Goal: Task Accomplishment & Management: Use online tool/utility

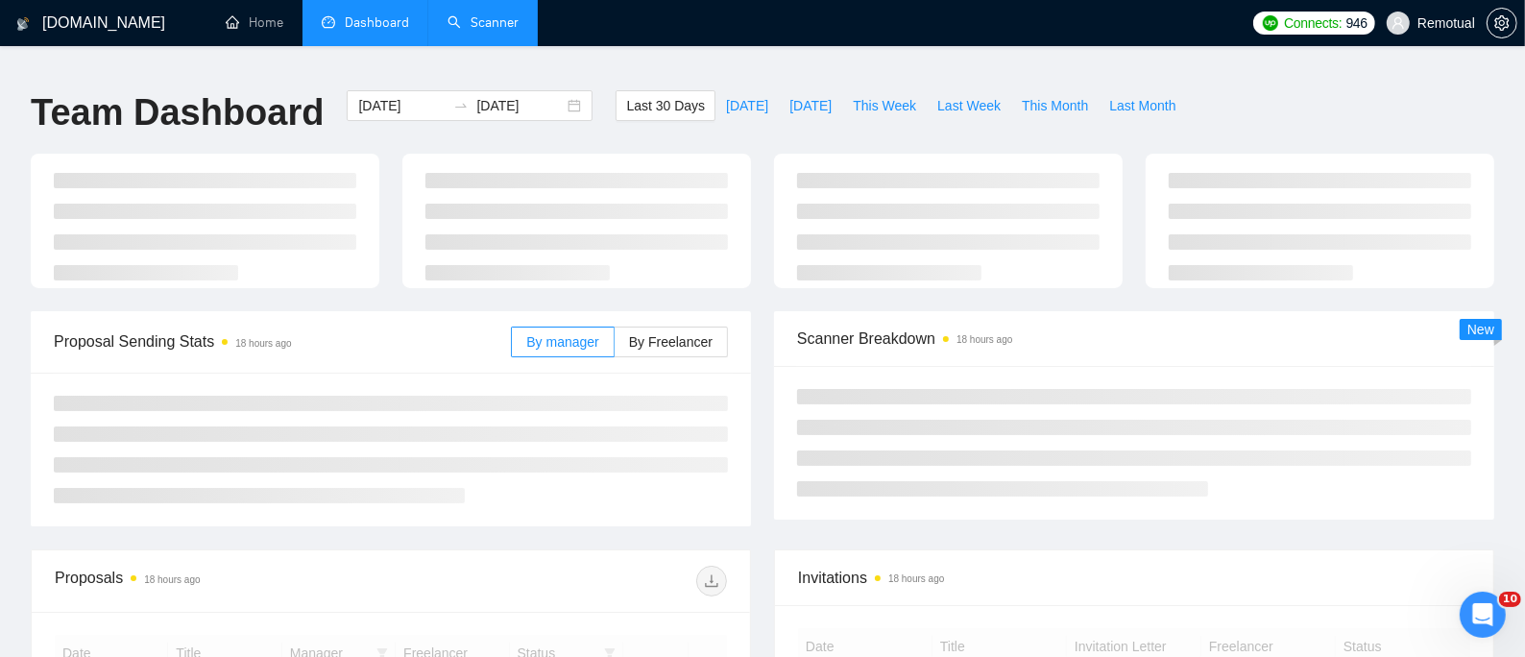
click at [476, 19] on link "Scanner" at bounding box center [482, 22] width 71 height 16
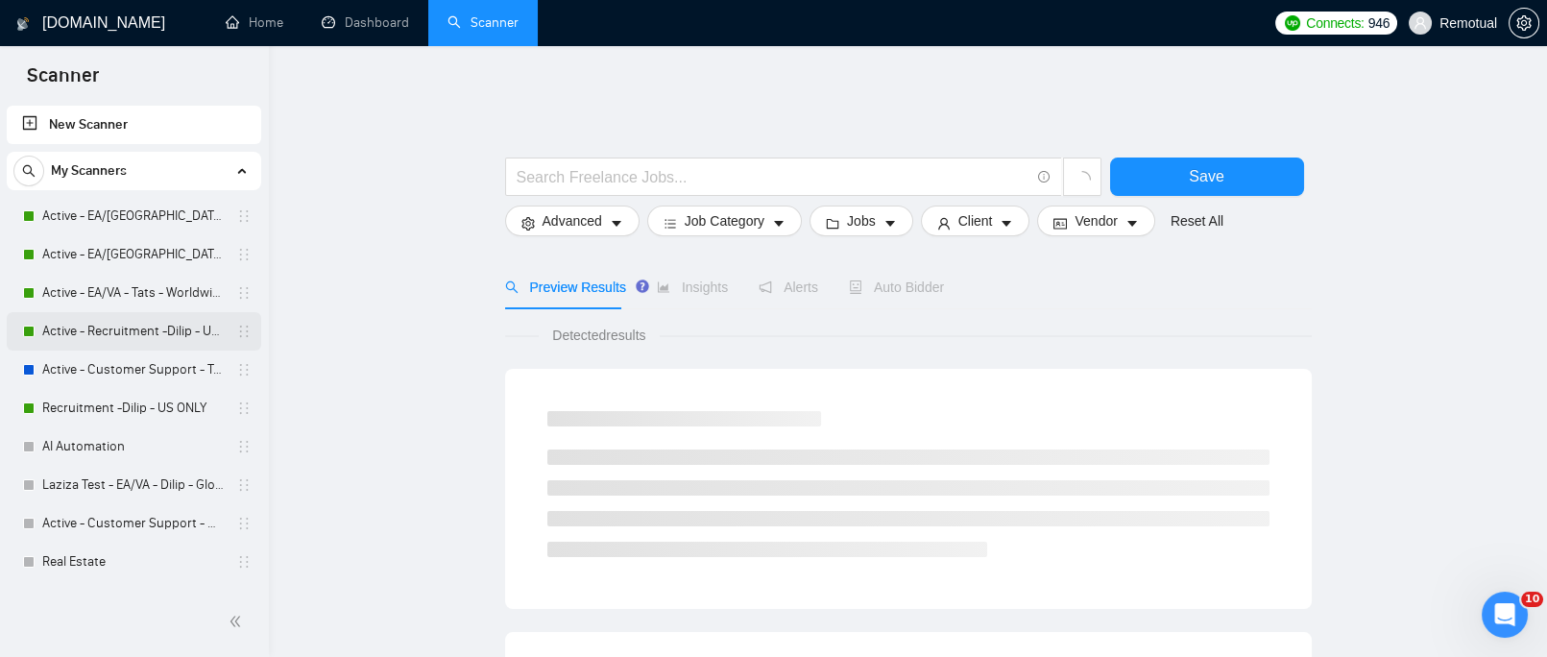
click at [138, 332] on link "Active - Recruitment -Dilip - US General" at bounding box center [133, 331] width 182 height 38
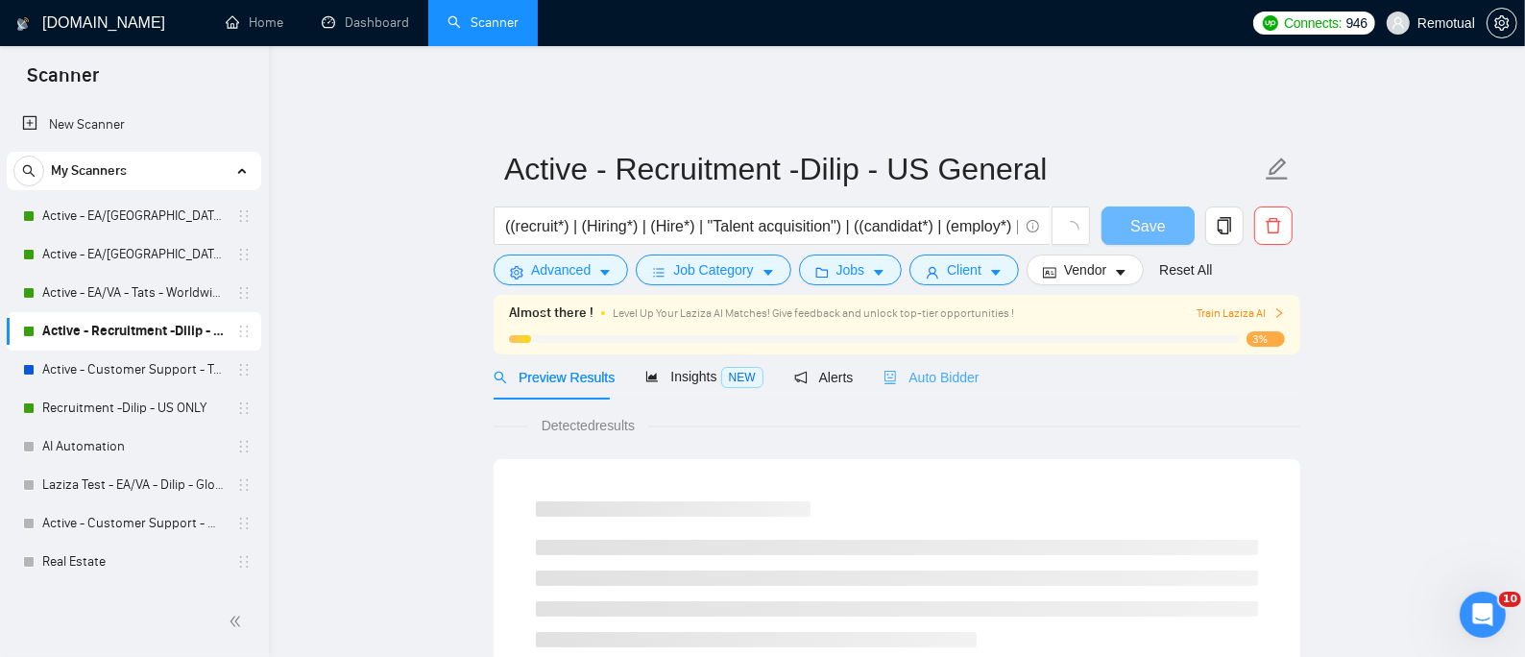
click at [938, 374] on div "Auto Bidder" at bounding box center [930, 376] width 95 height 45
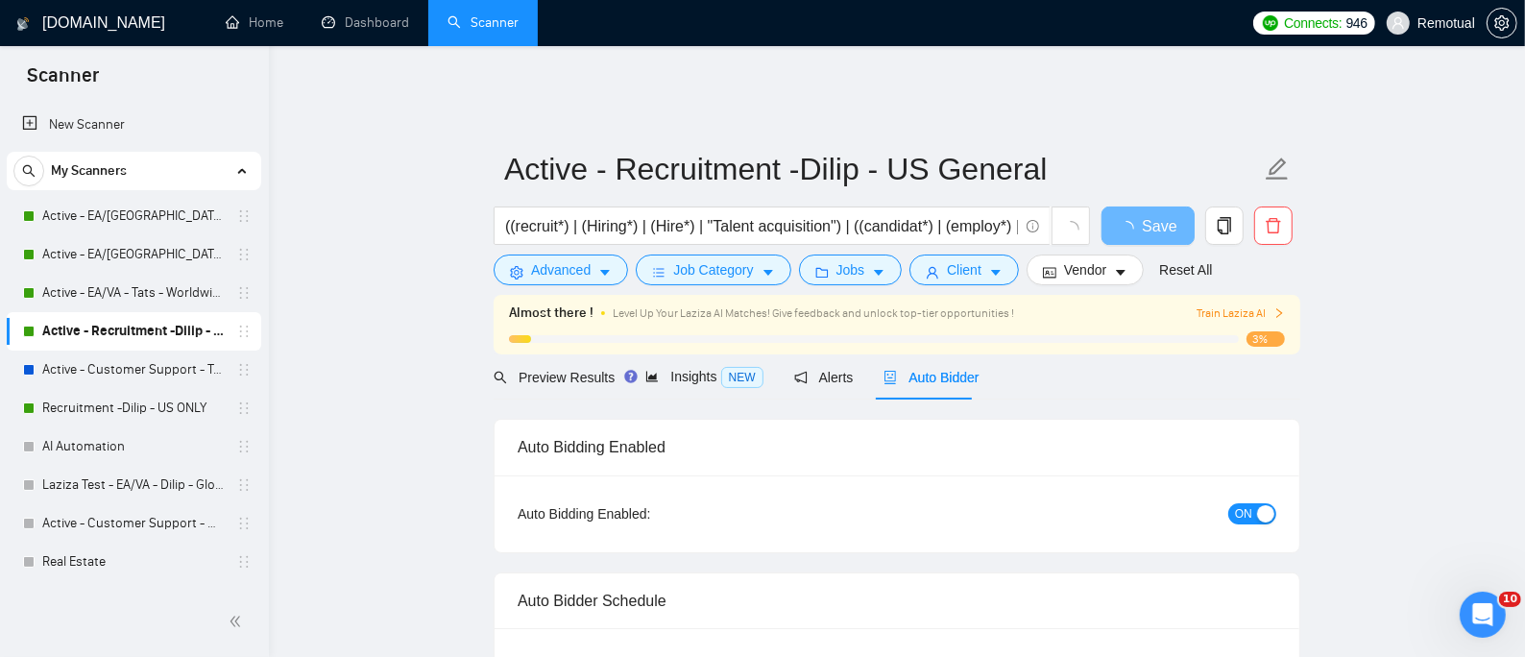
click at [1250, 503] on span "ON" at bounding box center [1243, 513] width 17 height 21
click at [1146, 214] on span "Save" at bounding box center [1147, 226] width 35 height 24
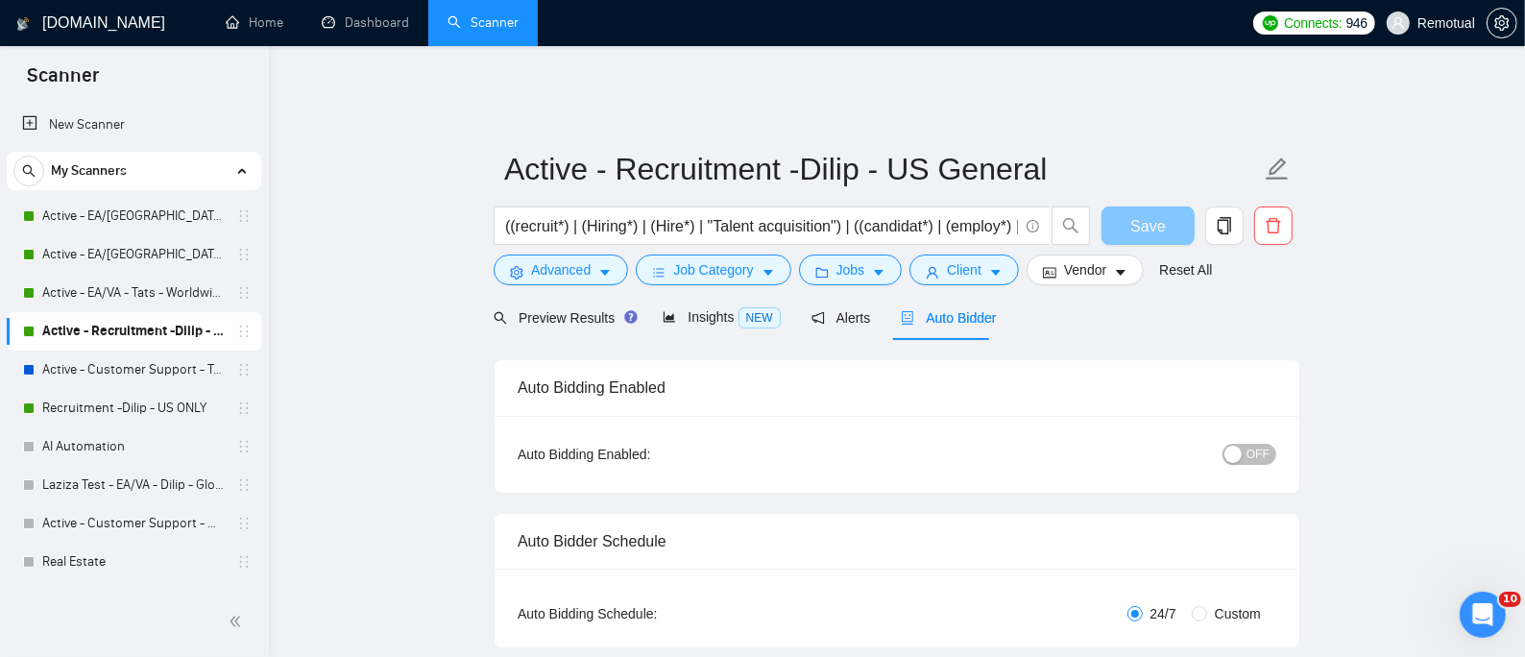
click at [1141, 214] on span "Save" at bounding box center [1147, 226] width 35 height 24
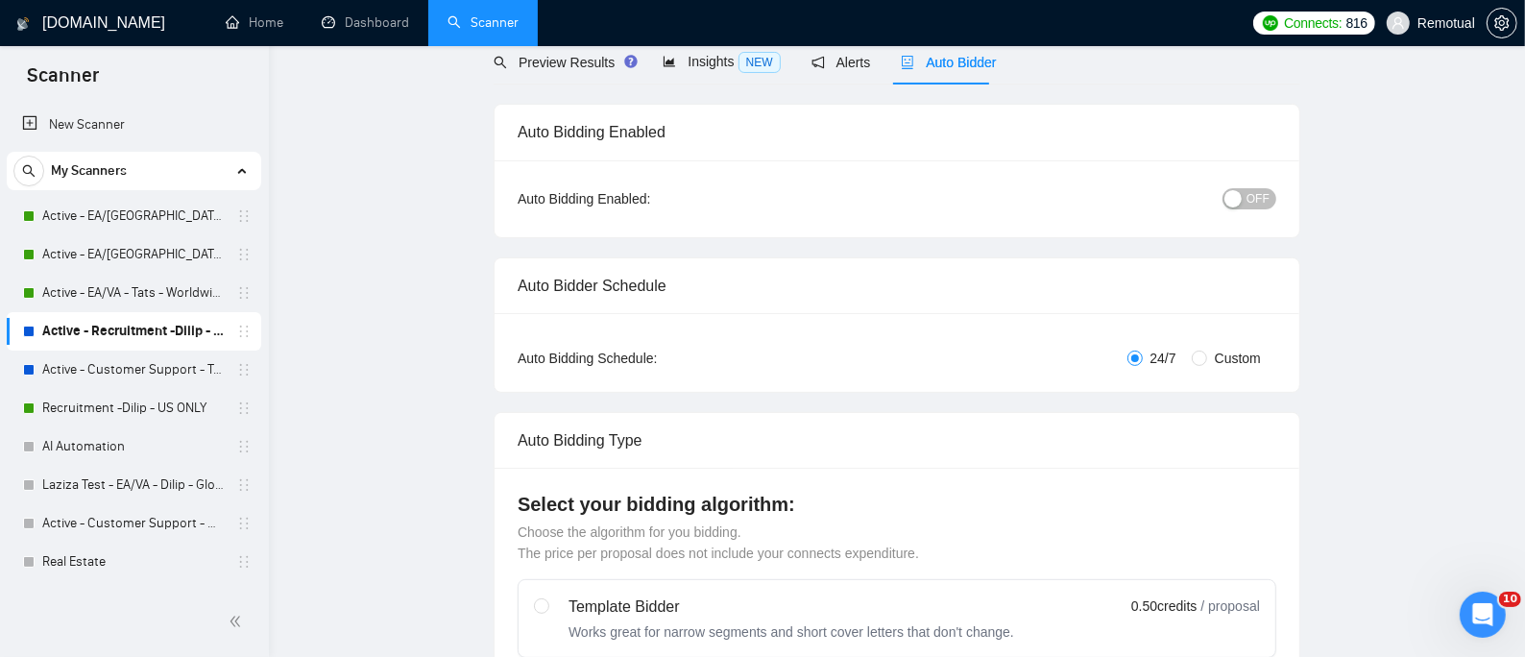
scroll to position [0, 0]
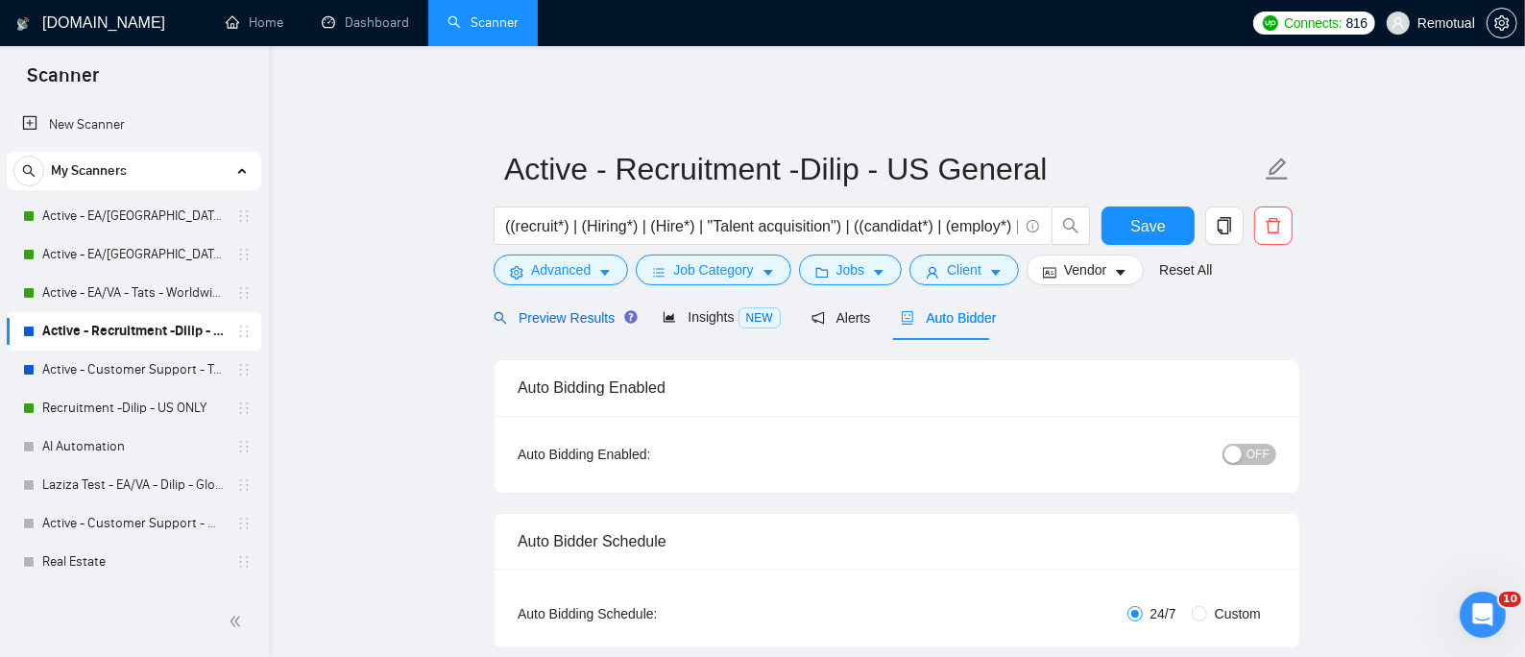
click at [566, 310] on span "Preview Results" at bounding box center [562, 317] width 138 height 15
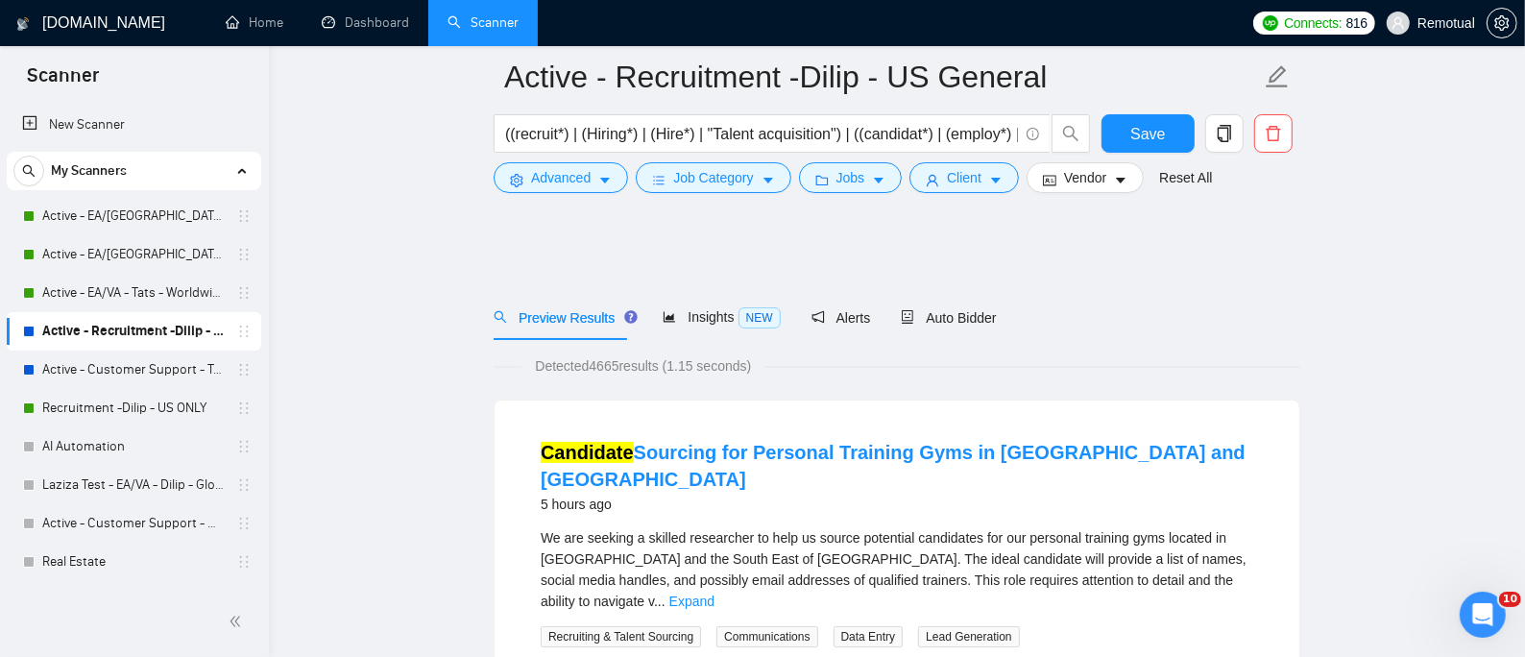
scroll to position [255, 0]
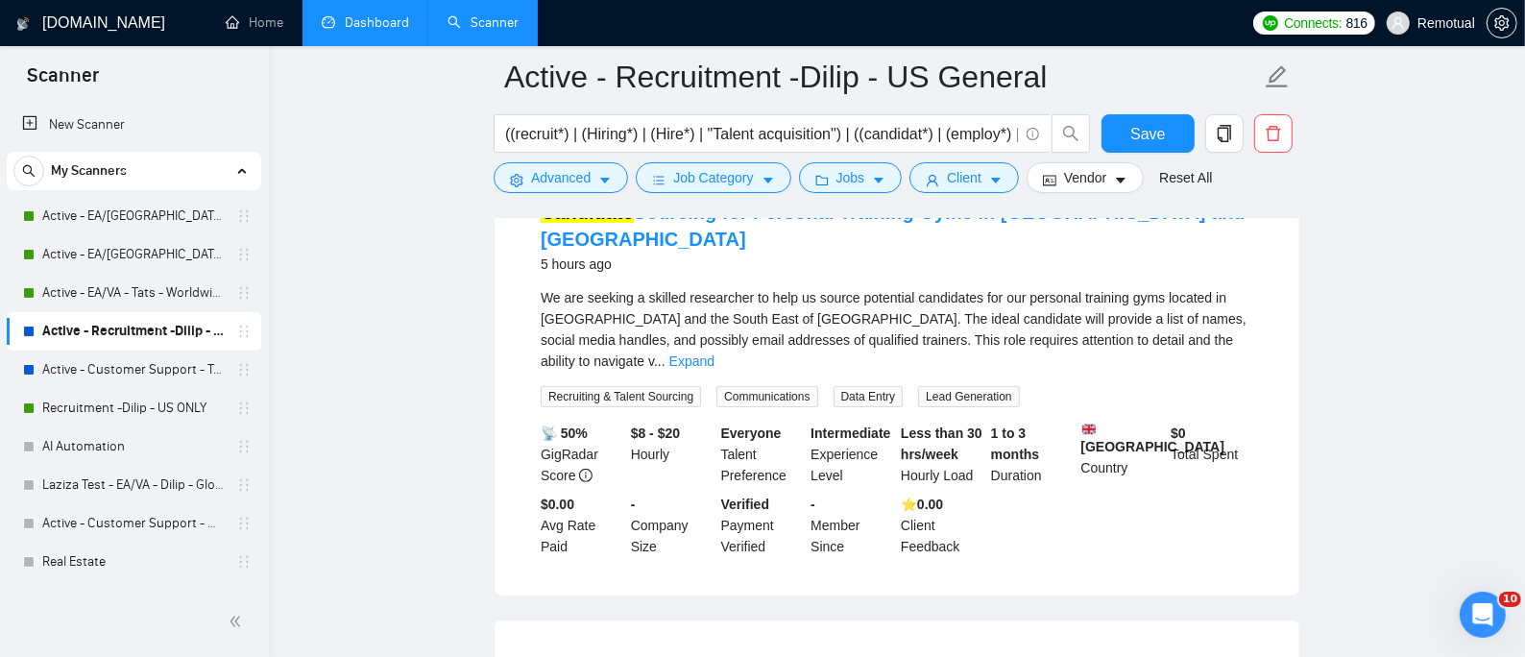
click at [374, 14] on link "Dashboard" at bounding box center [365, 22] width 87 height 16
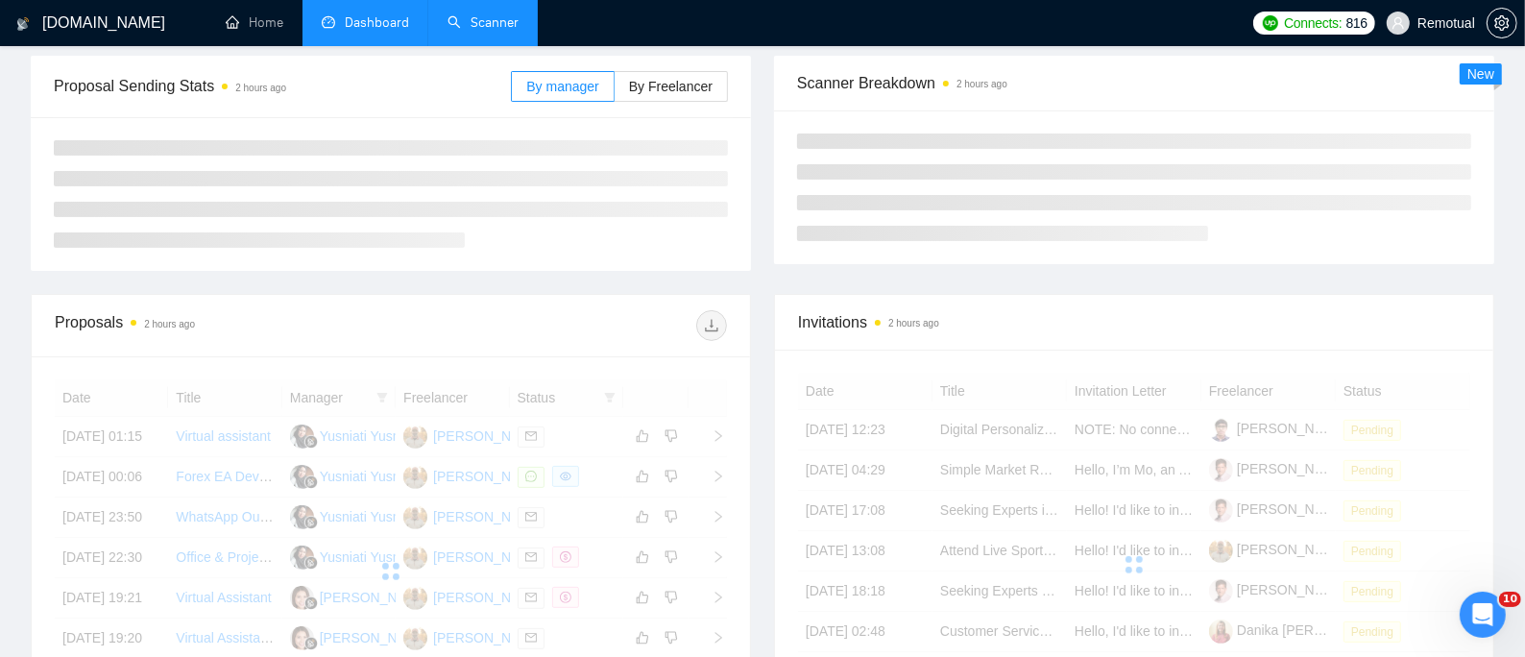
click at [500, 18] on link "Scanner" at bounding box center [482, 22] width 71 height 16
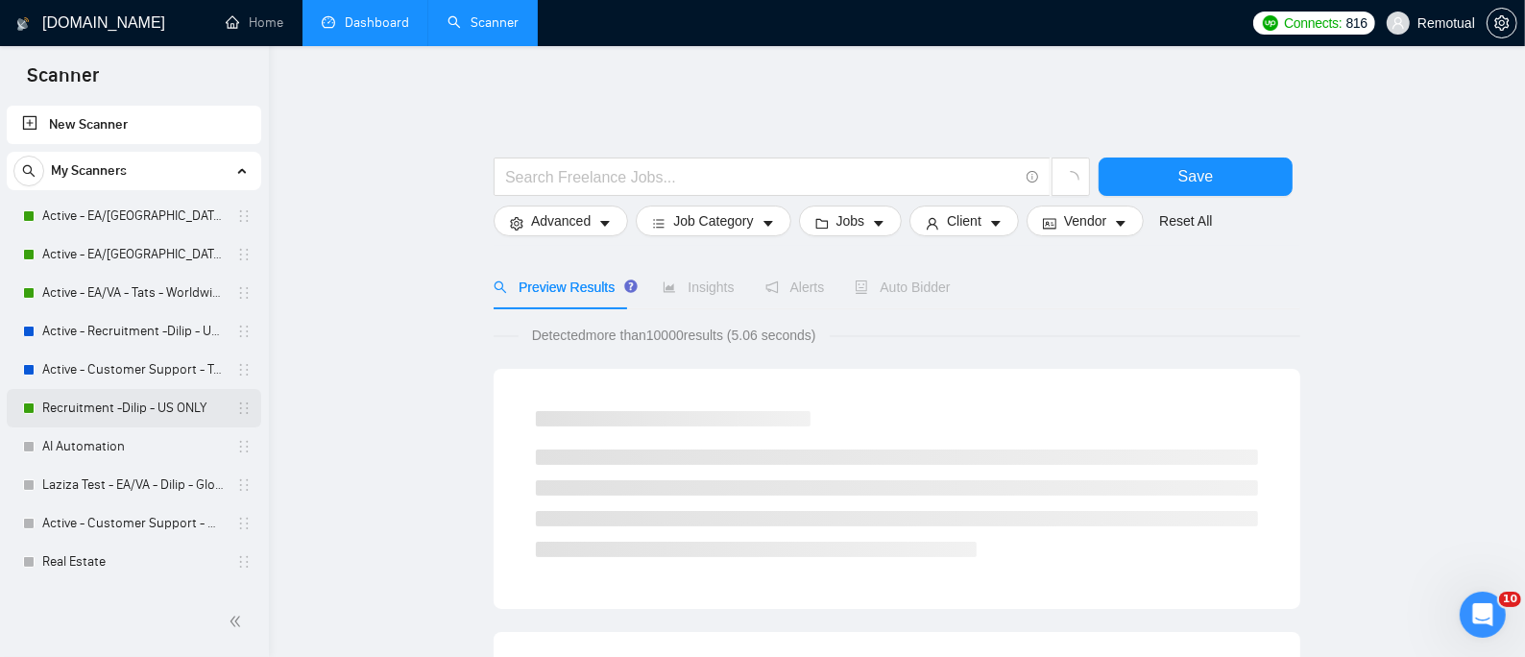
click at [153, 402] on link "Recruitment -Dilip - US ONLY" at bounding box center [133, 408] width 182 height 38
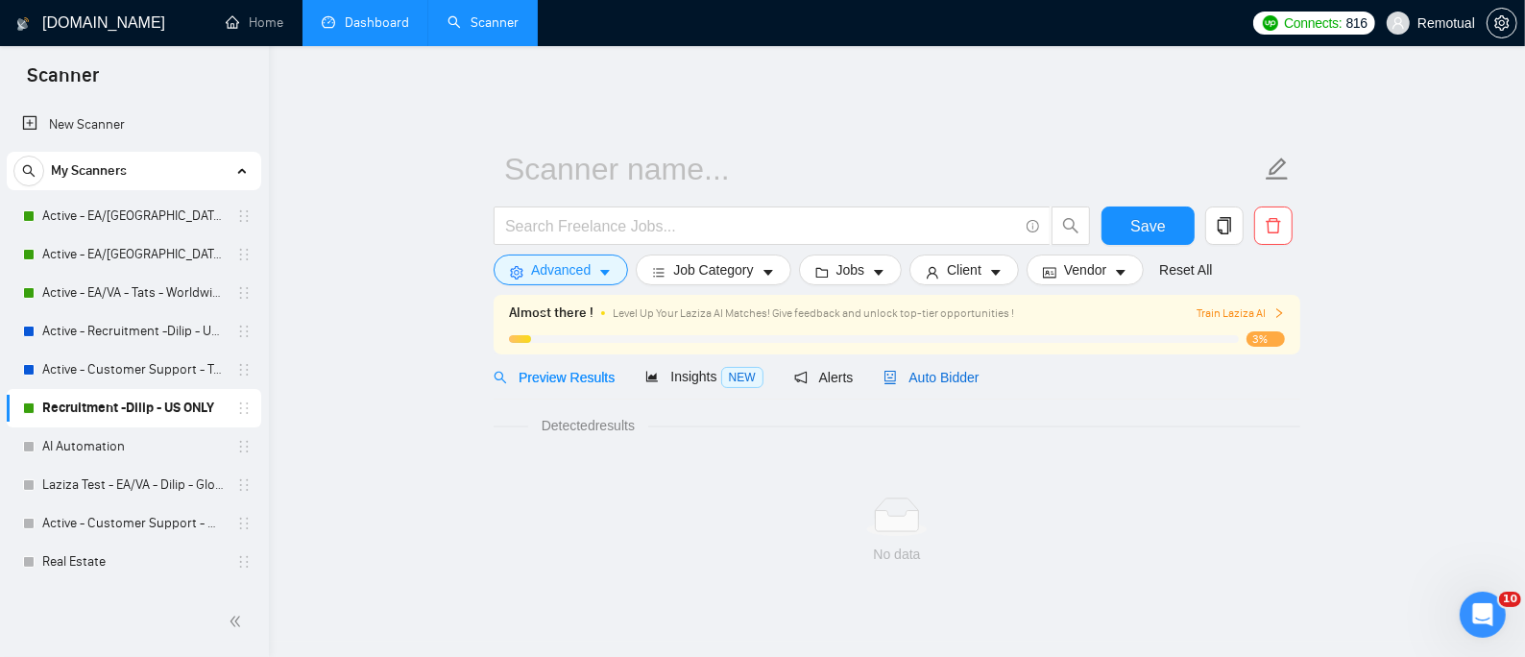
click at [899, 370] on span "Auto Bidder" at bounding box center [930, 377] width 95 height 15
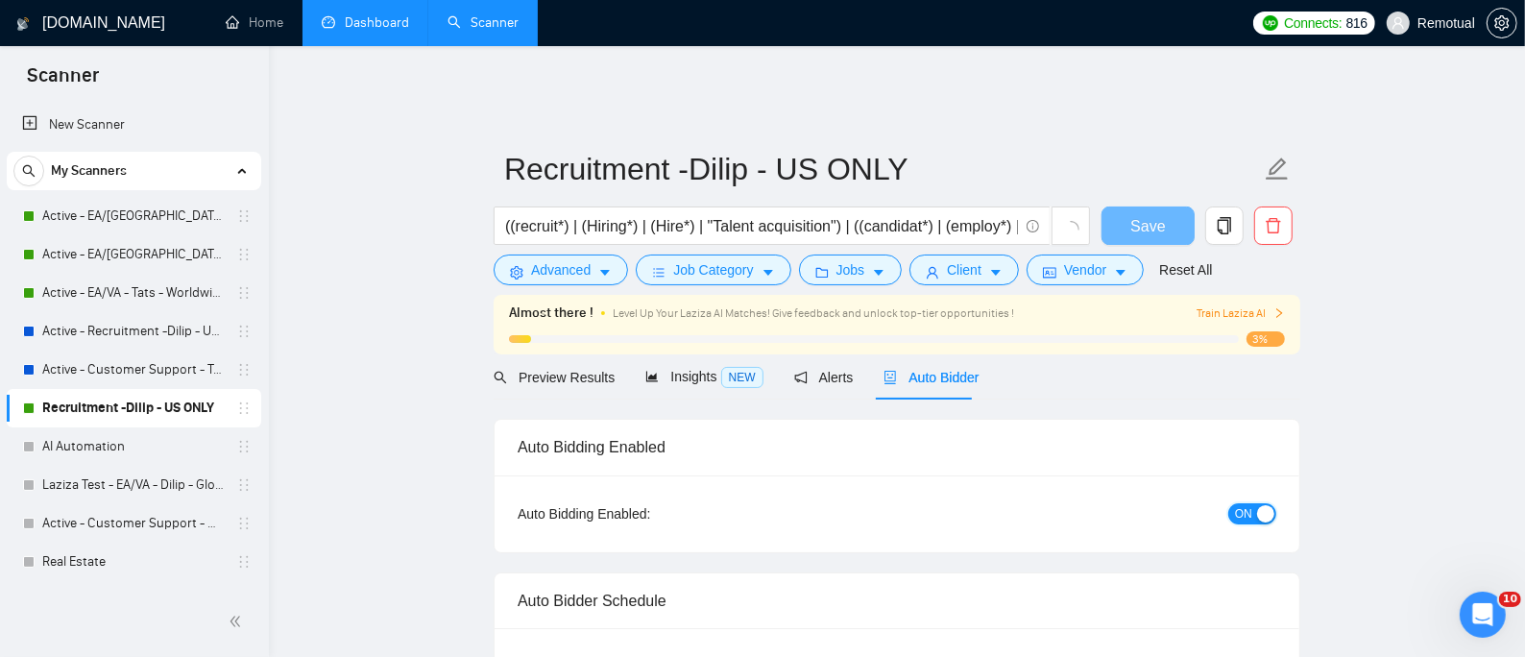
click at [1240, 503] on span "ON" at bounding box center [1243, 513] width 17 height 21
click at [1131, 211] on button "Save" at bounding box center [1147, 225] width 93 height 38
click at [1157, 214] on span "Save" at bounding box center [1147, 226] width 35 height 24
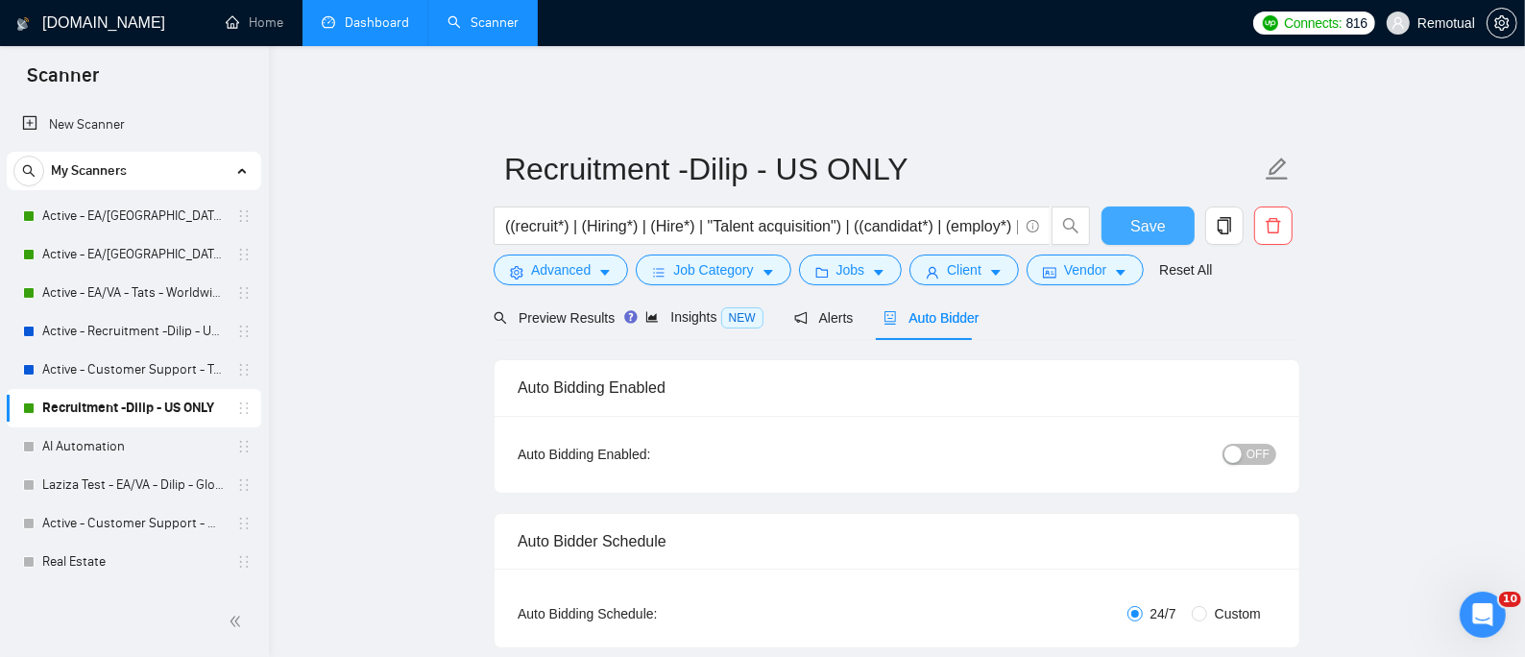
click at [1158, 214] on span "Save" at bounding box center [1147, 226] width 35 height 24
drag, startPoint x: 389, startPoint y: 421, endPoint x: 155, endPoint y: 328, distance: 251.7
click at [126, 221] on link "Active - EA/[GEOGRAPHIC_DATA] - Dilip - U.S" at bounding box center [133, 216] width 182 height 38
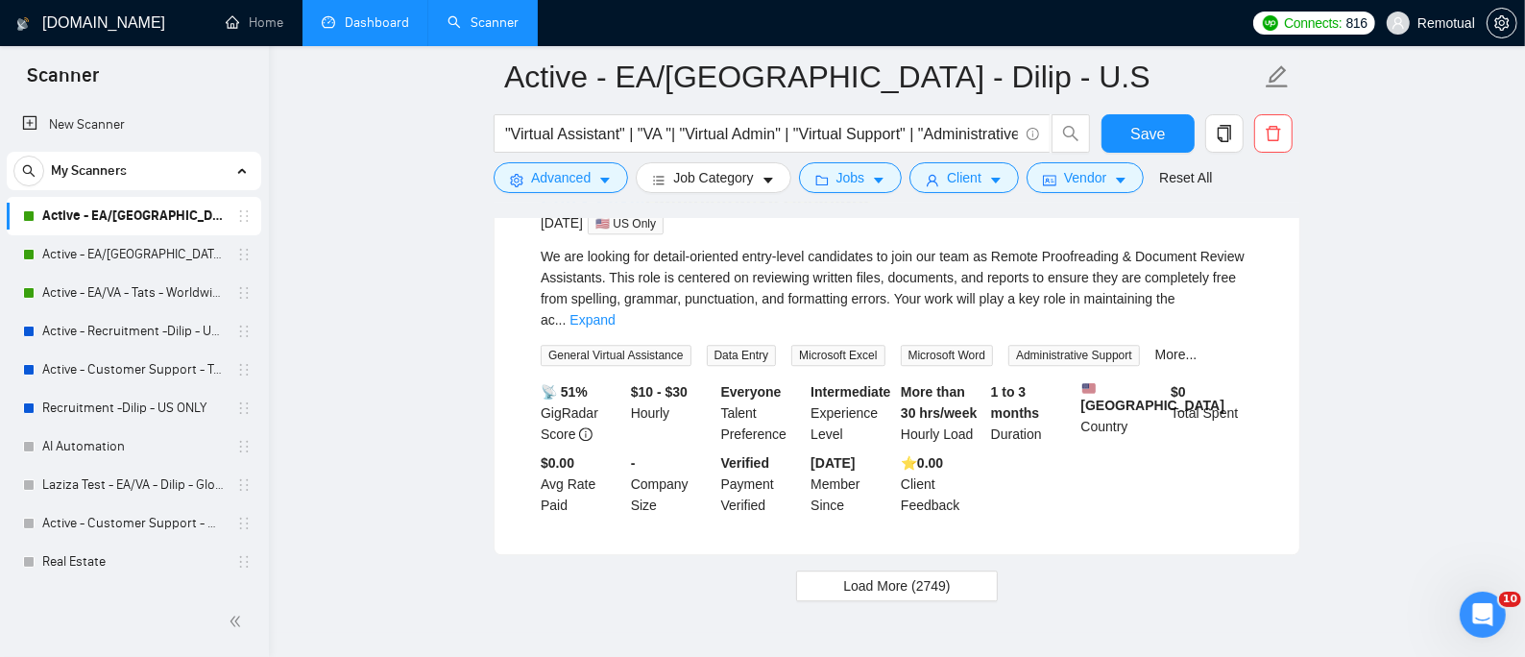
scroll to position [4142, 0]
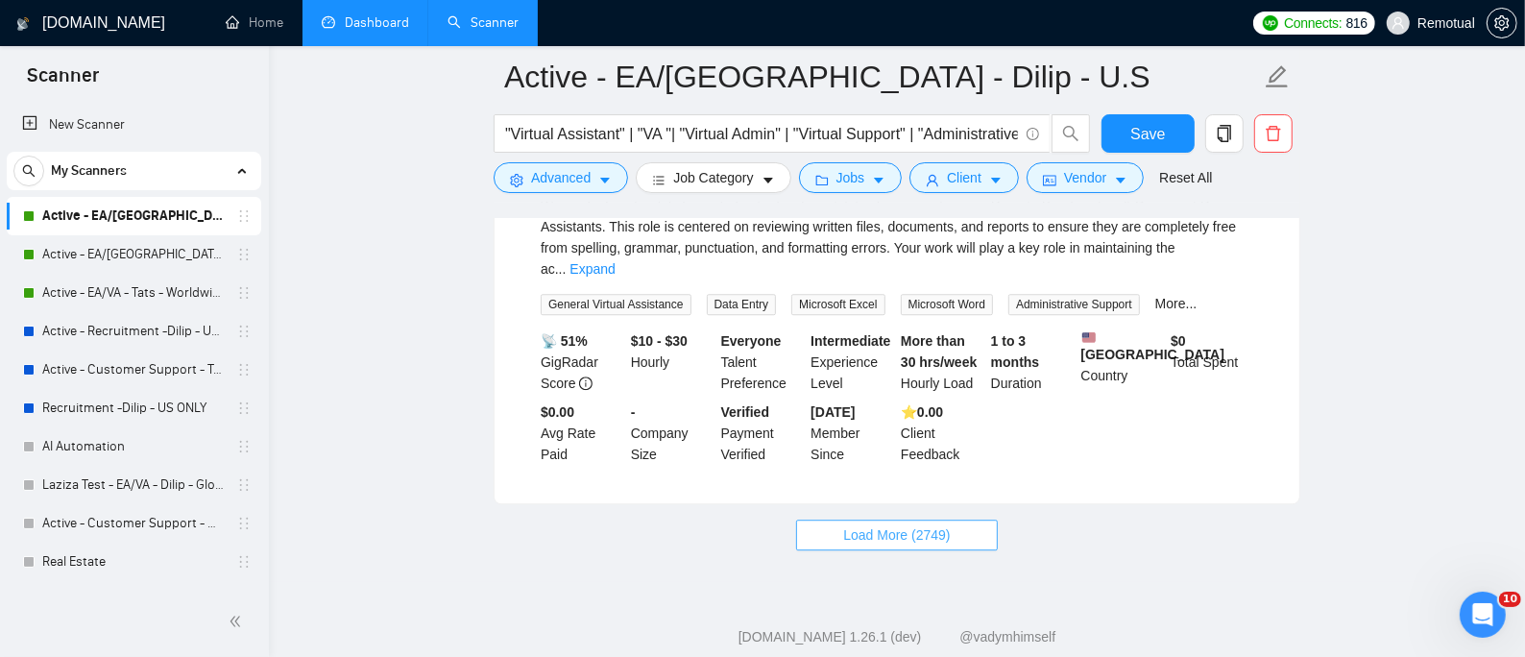
click at [865, 524] on span "Load More (2749)" at bounding box center [896, 534] width 107 height 21
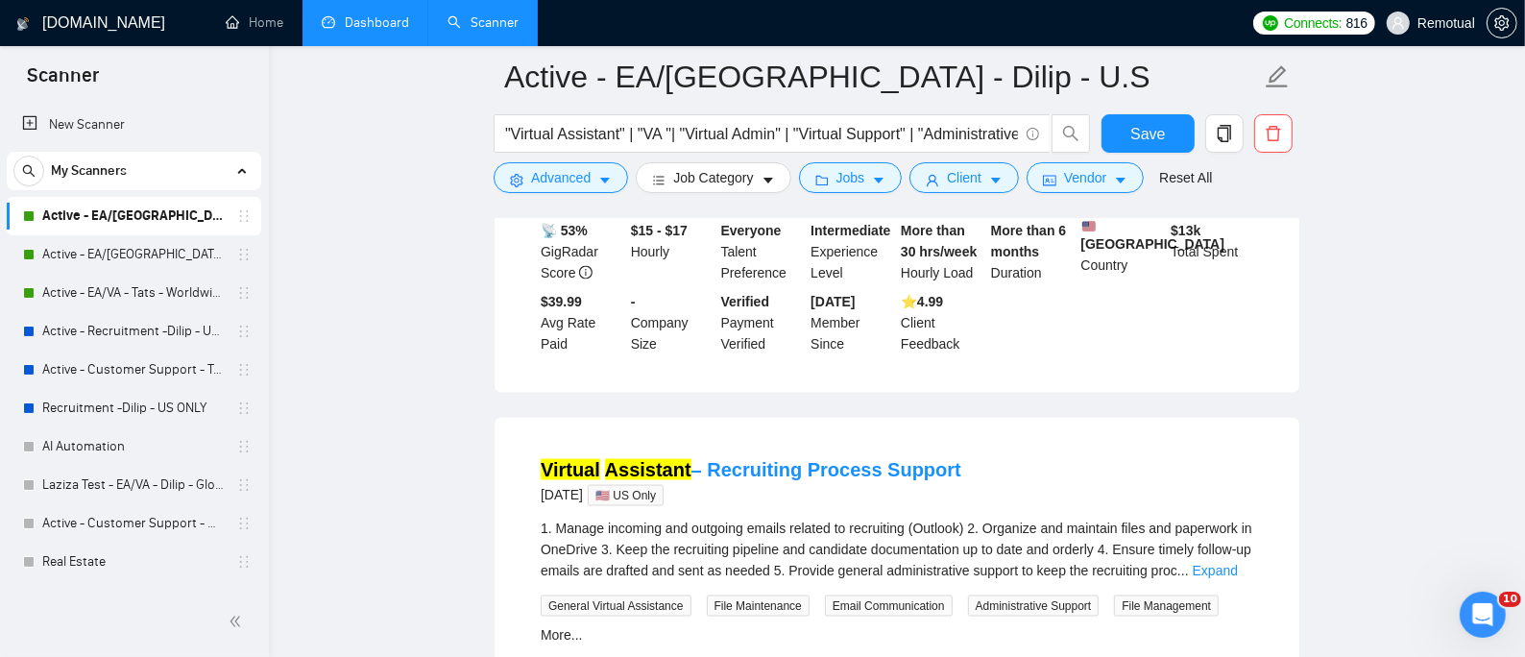
scroll to position [8366, 0]
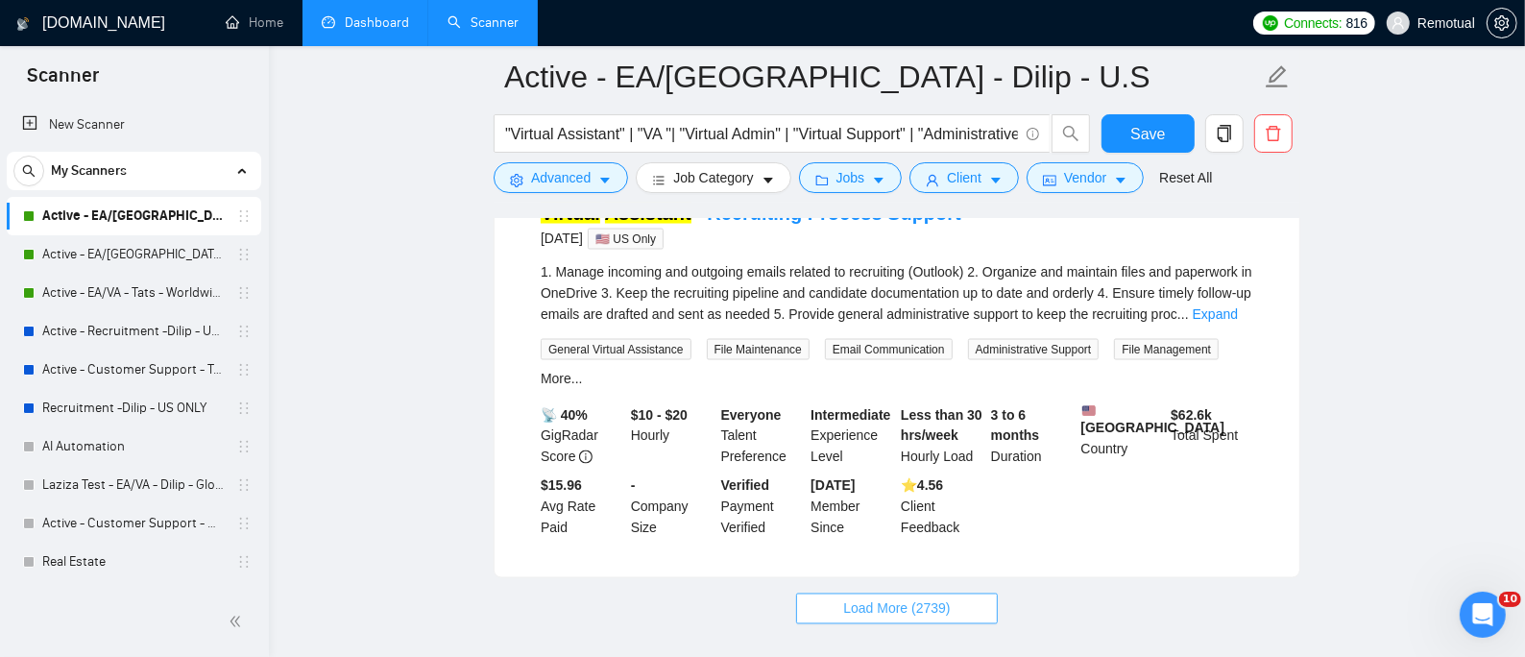
click at [938, 598] on span "Load More (2739)" at bounding box center [896, 608] width 107 height 21
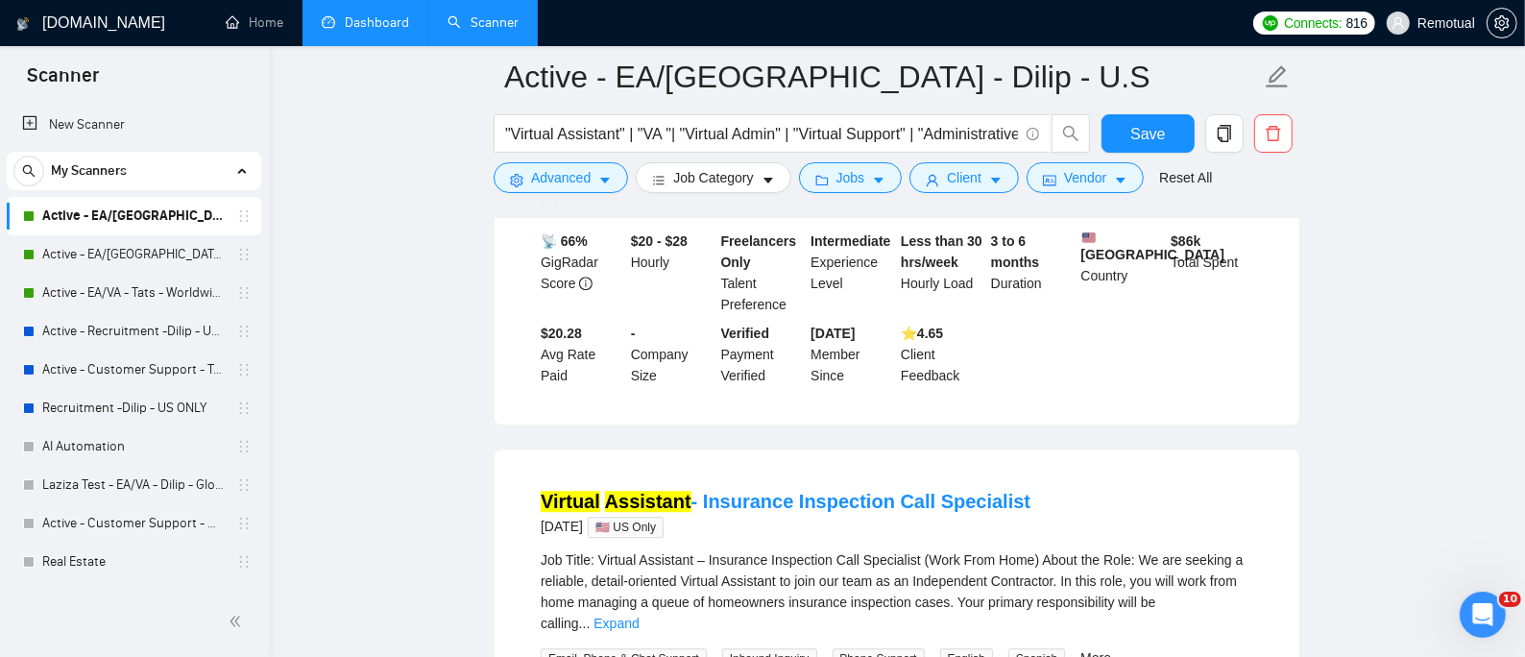
scroll to position [9903, 0]
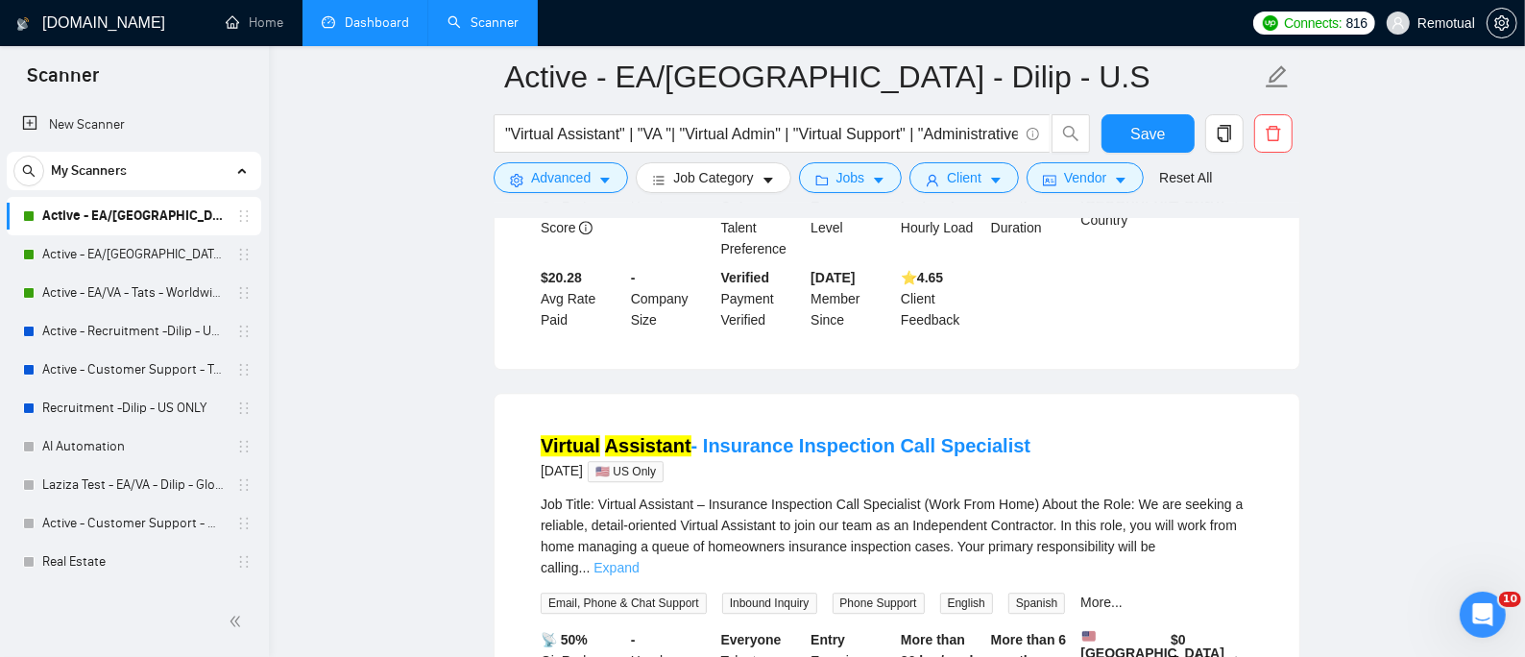
click at [638, 560] on link "Expand" at bounding box center [615, 567] width 45 height 15
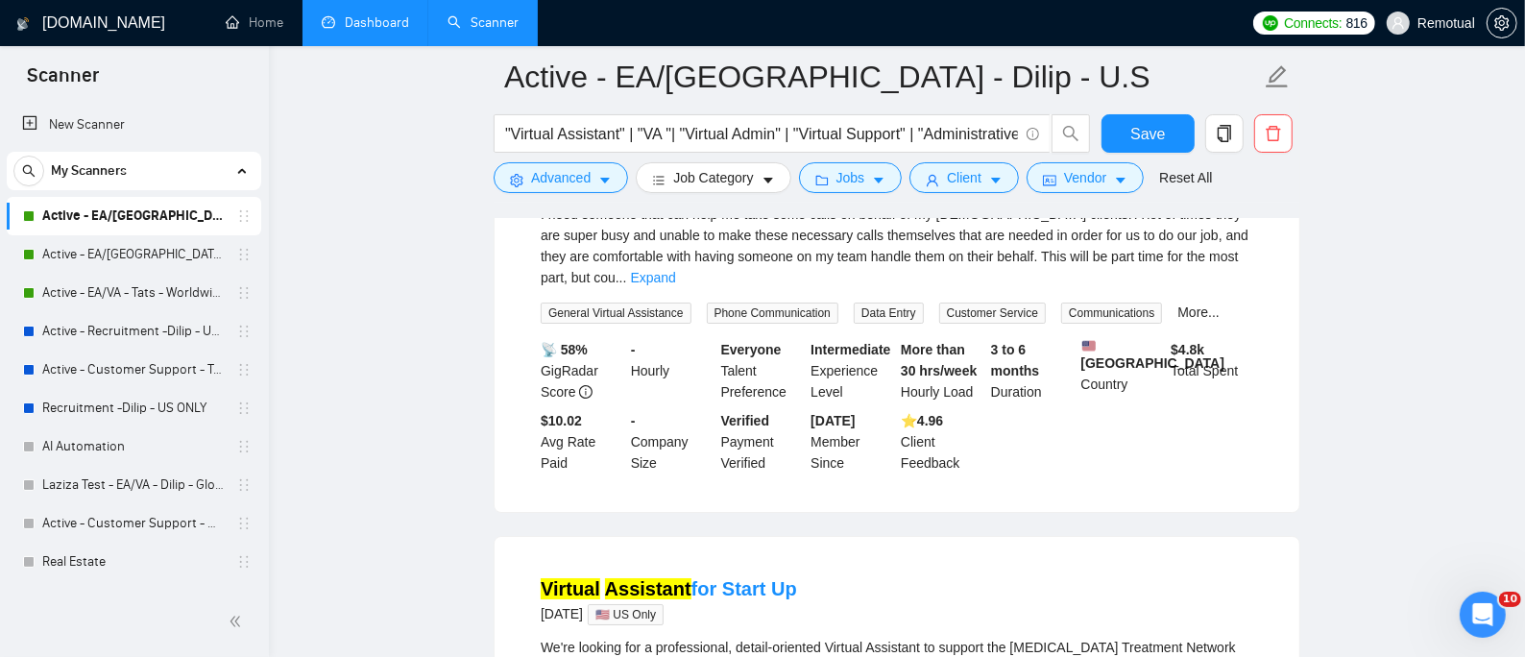
scroll to position [11311, 0]
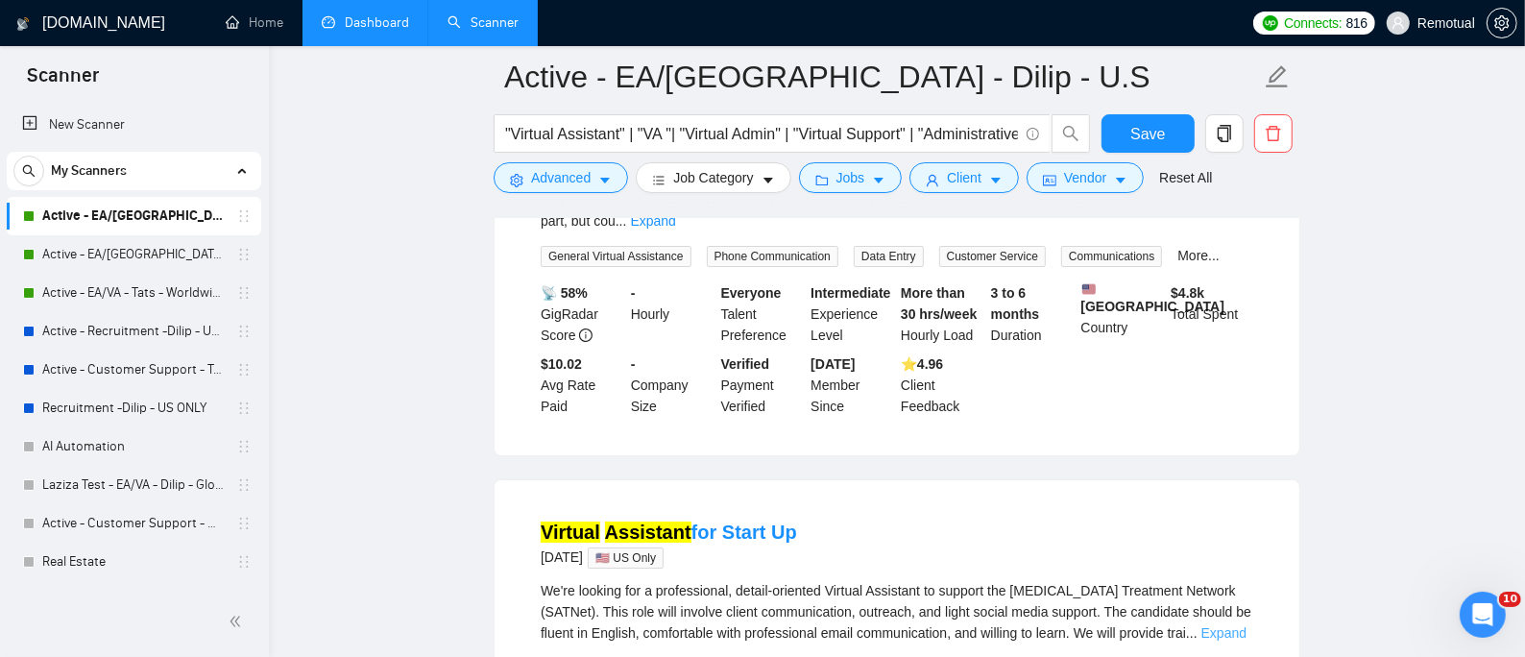
click at [1220, 625] on link "Expand" at bounding box center [1223, 632] width 45 height 15
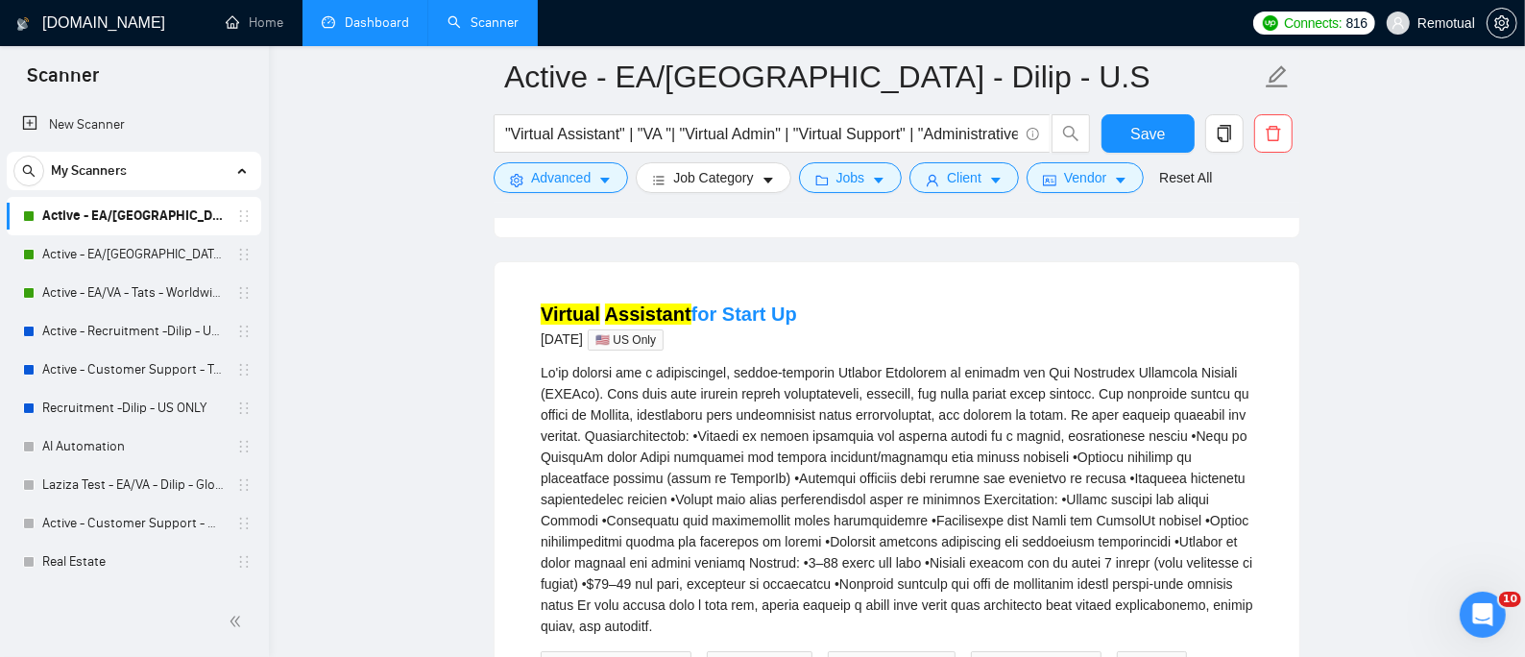
scroll to position [11439, 0]
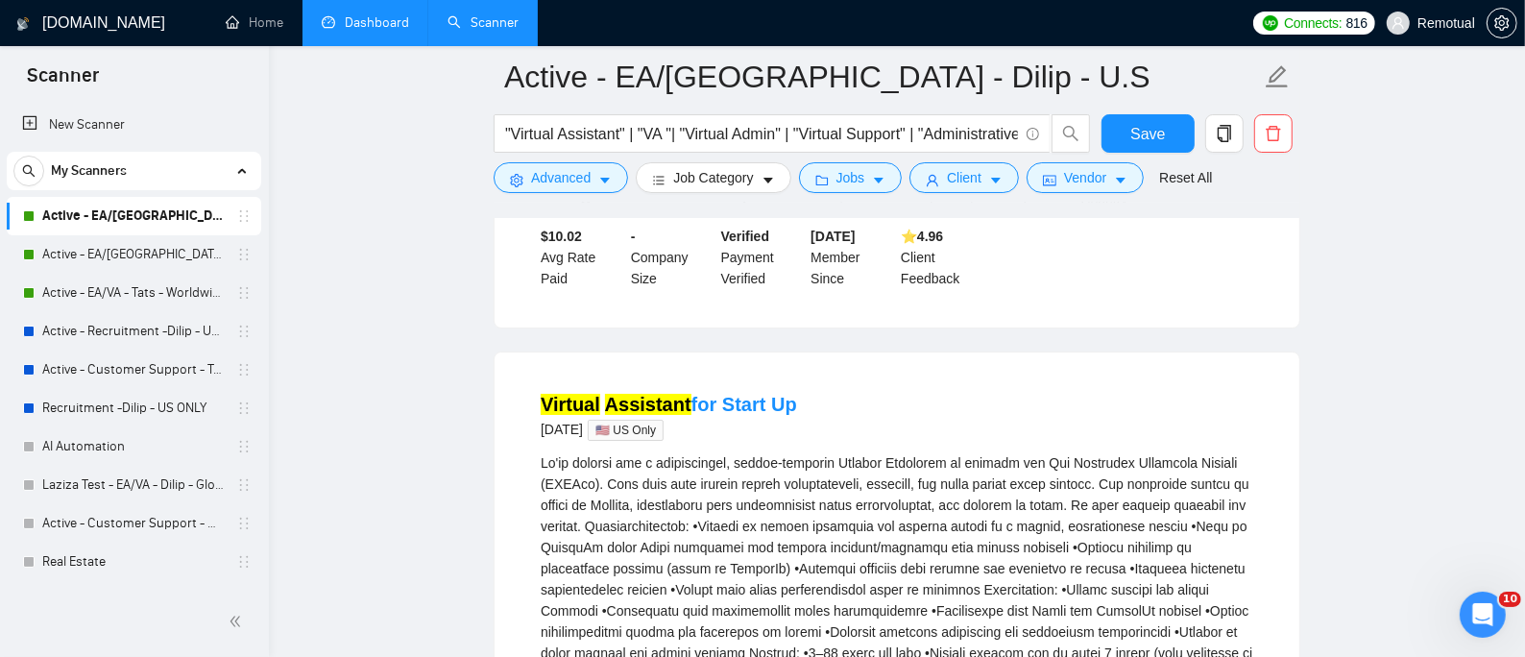
click at [583, 452] on div "We're looking for a professional, detail-oriented Virtual Assistant to support …" at bounding box center [897, 589] width 712 height 275
drag, startPoint x: 588, startPoint y: 387, endPoint x: 531, endPoint y: 392, distance: 56.8
click at [531, 392] on li "Virtual Assistant for Start Up [DATE] 🇺🇸 US Only General Virtual Assistance Vir…" at bounding box center [896, 651] width 758 height 552
copy div "(SATNet"
click at [659, 126] on input ""Virtual Assistant" | "VA "| "Virtual Admin" | "Virtual Support" | "Administrat…" at bounding box center [761, 134] width 513 height 24
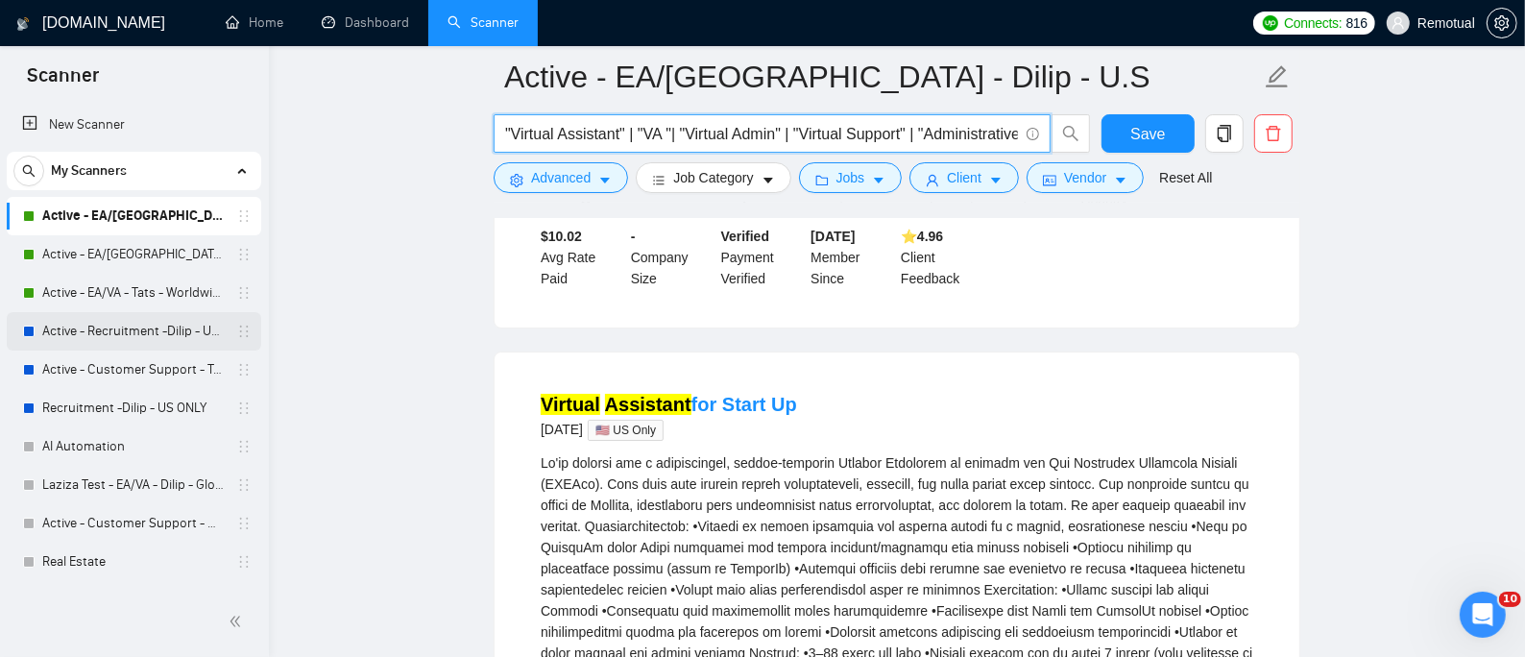
click at [106, 339] on link "Active - Recruitment -Dilip - US General" at bounding box center [133, 331] width 182 height 38
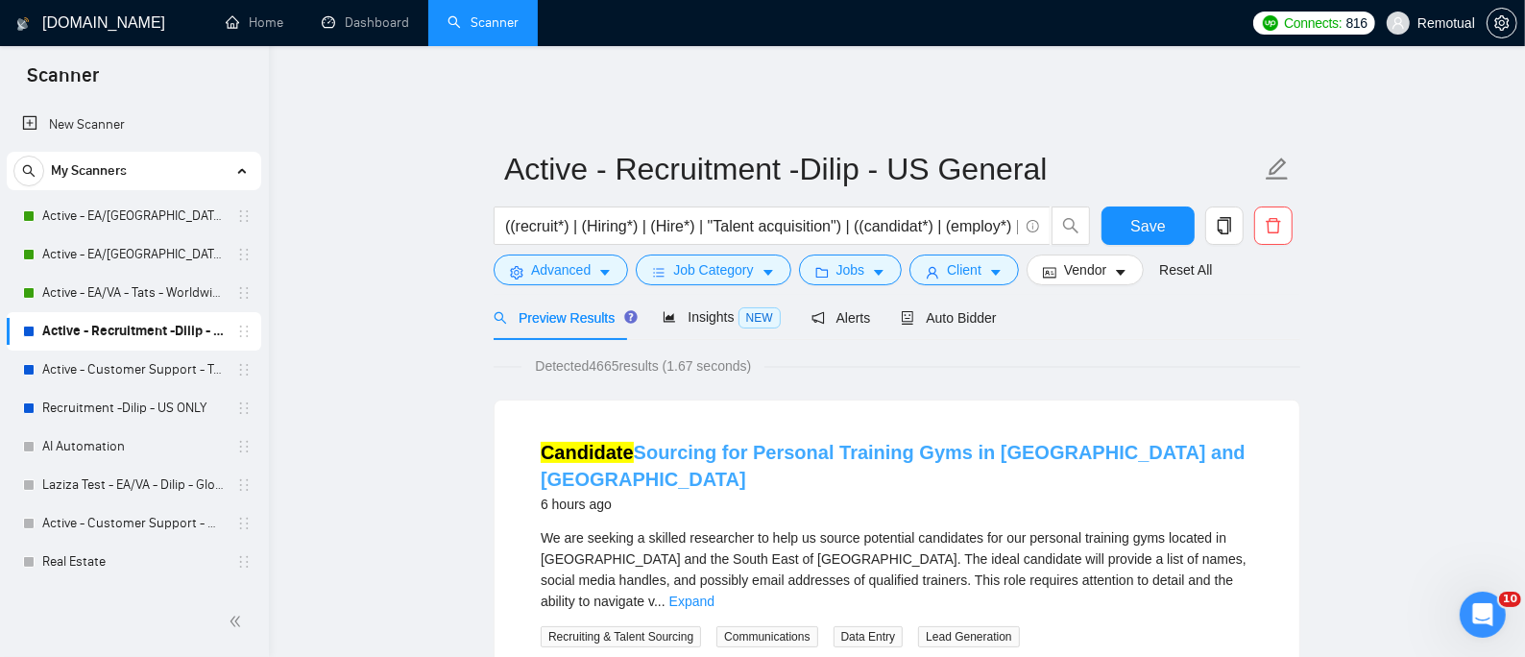
click at [667, 443] on link "Candidate Sourcing for Personal Training Gyms in [GEOGRAPHIC_DATA] and [GEOGRAP…" at bounding box center [893, 466] width 705 height 48
click at [944, 310] on span "Auto Bidder" at bounding box center [948, 317] width 95 height 15
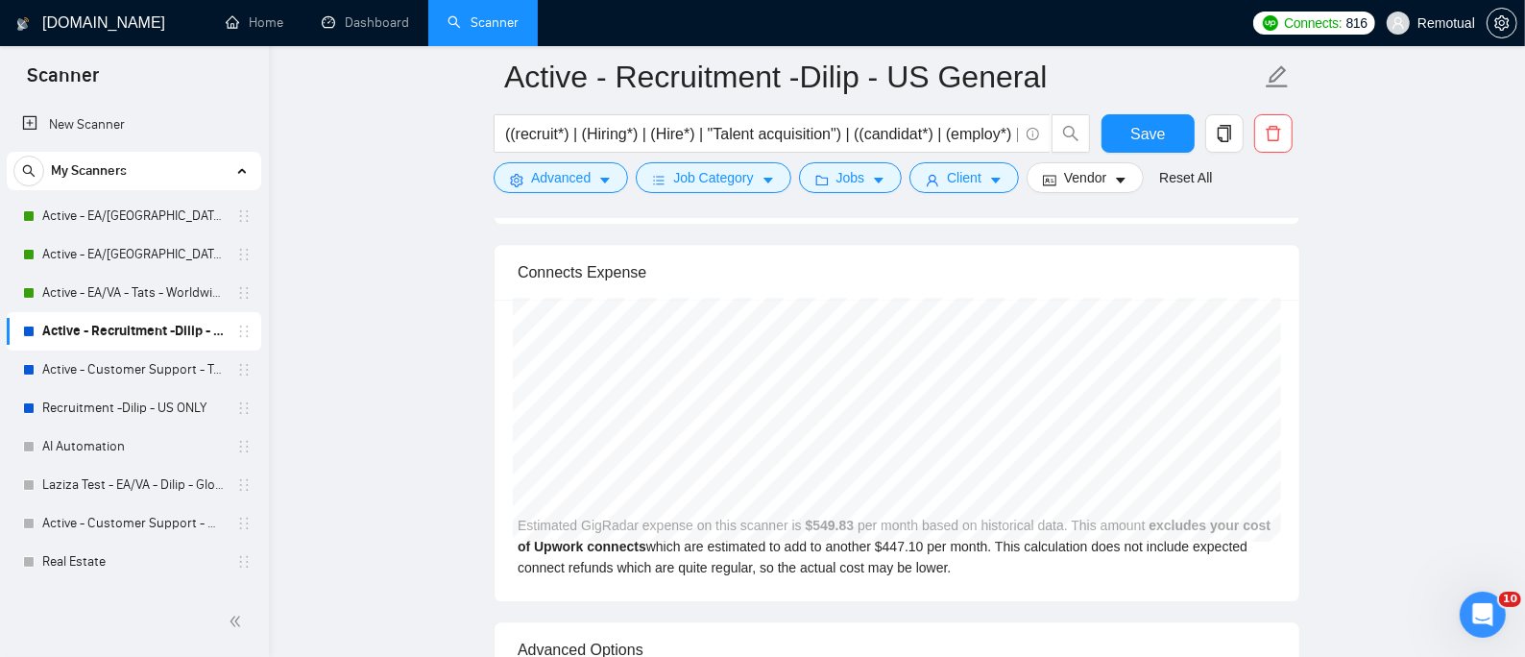
scroll to position [4096, 0]
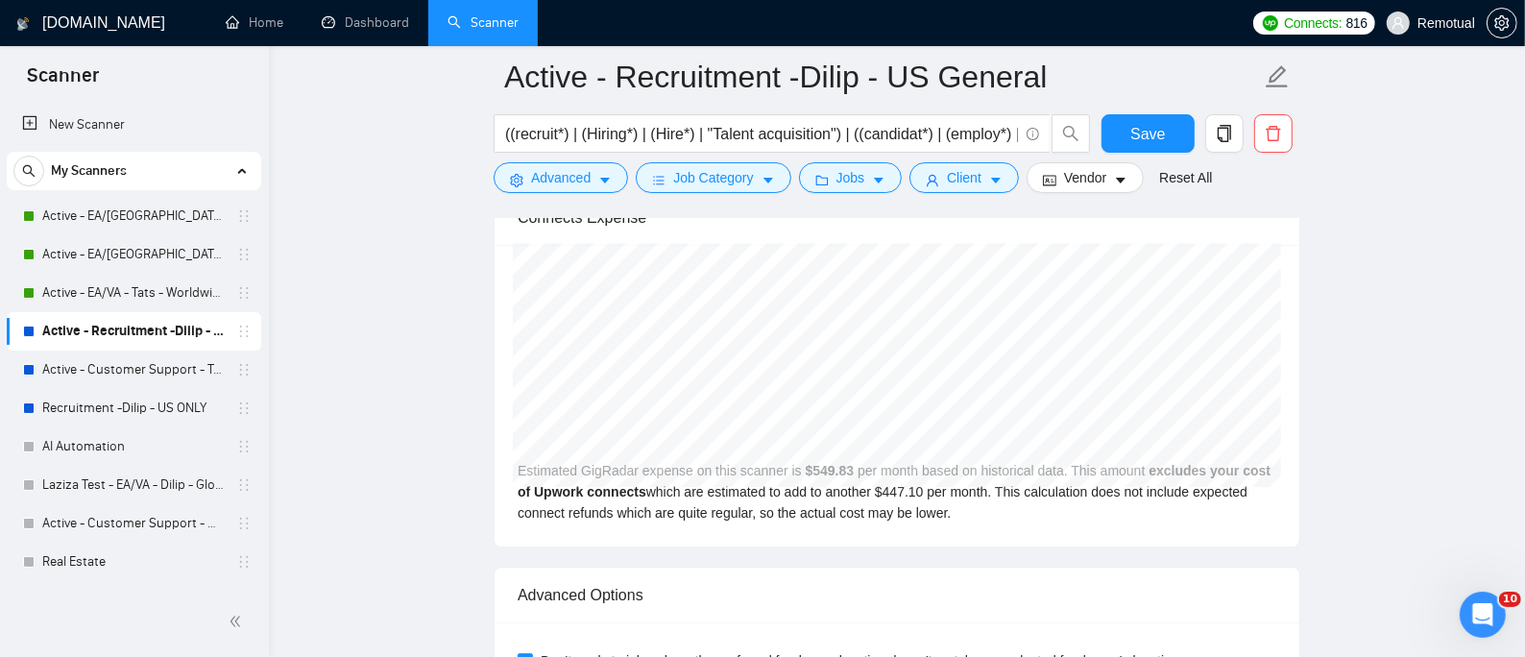
click at [136, 195] on div "My Scanners Active - EA/[GEOGRAPHIC_DATA] - Dilip - U.S Active - EA/[GEOGRAPHIC…" at bounding box center [134, 578] width 254 height 852
click at [153, 253] on link "Active - EA/[GEOGRAPHIC_DATA] - Dilip - Global" at bounding box center [133, 254] width 182 height 38
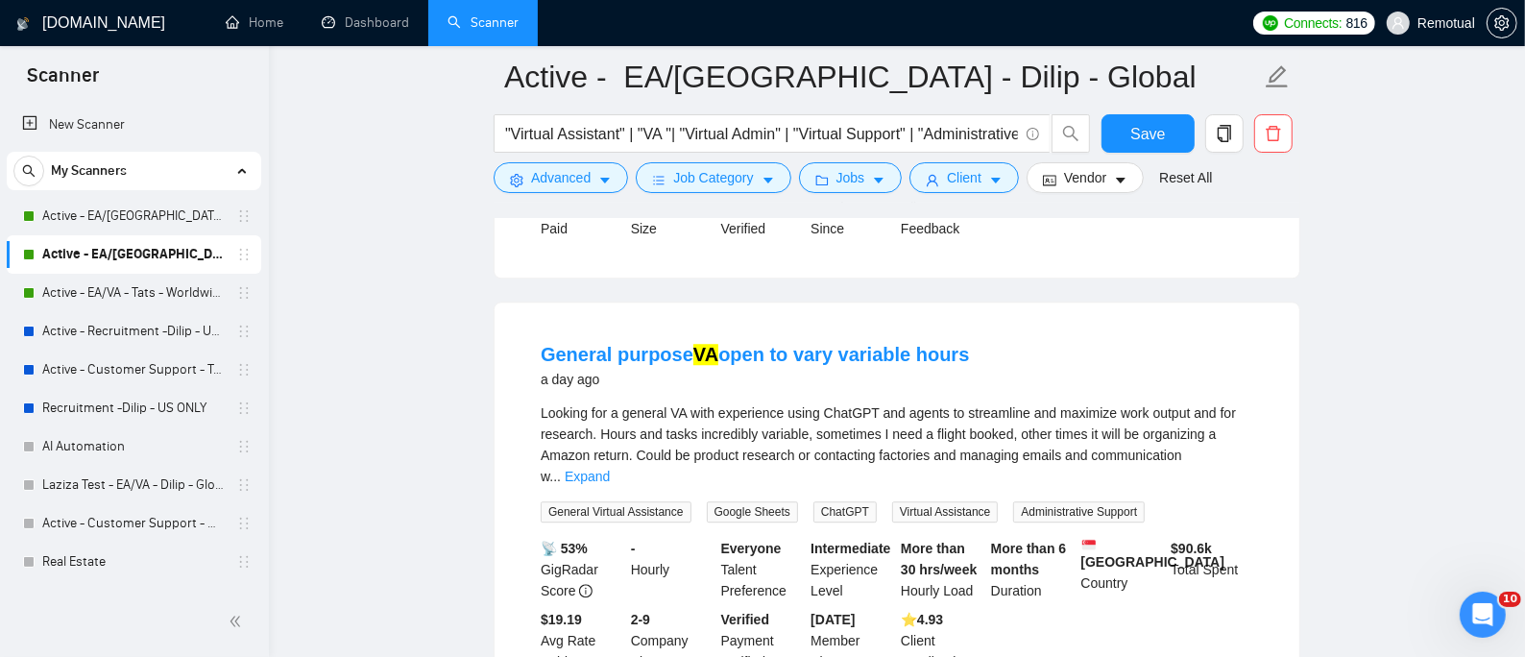
scroll to position [4237, 0]
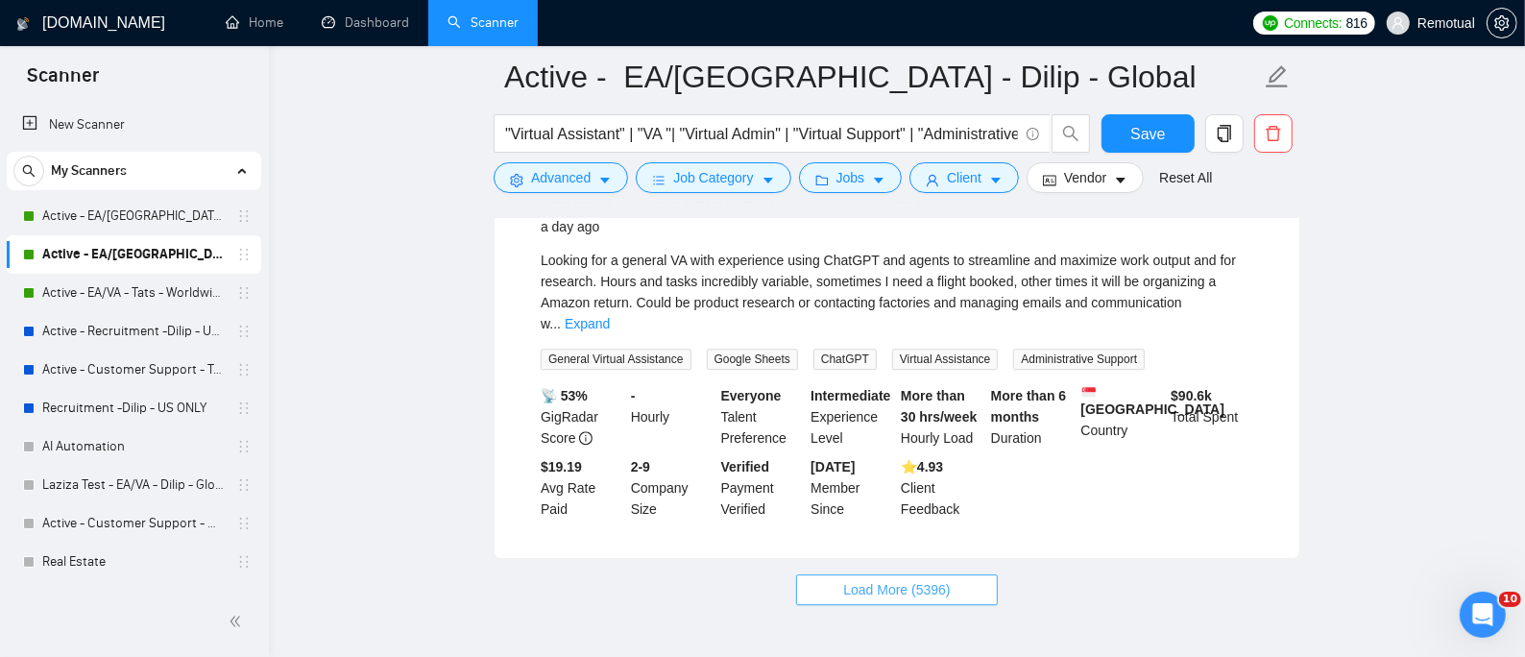
click at [927, 579] on span "Load More (5396)" at bounding box center [896, 589] width 107 height 21
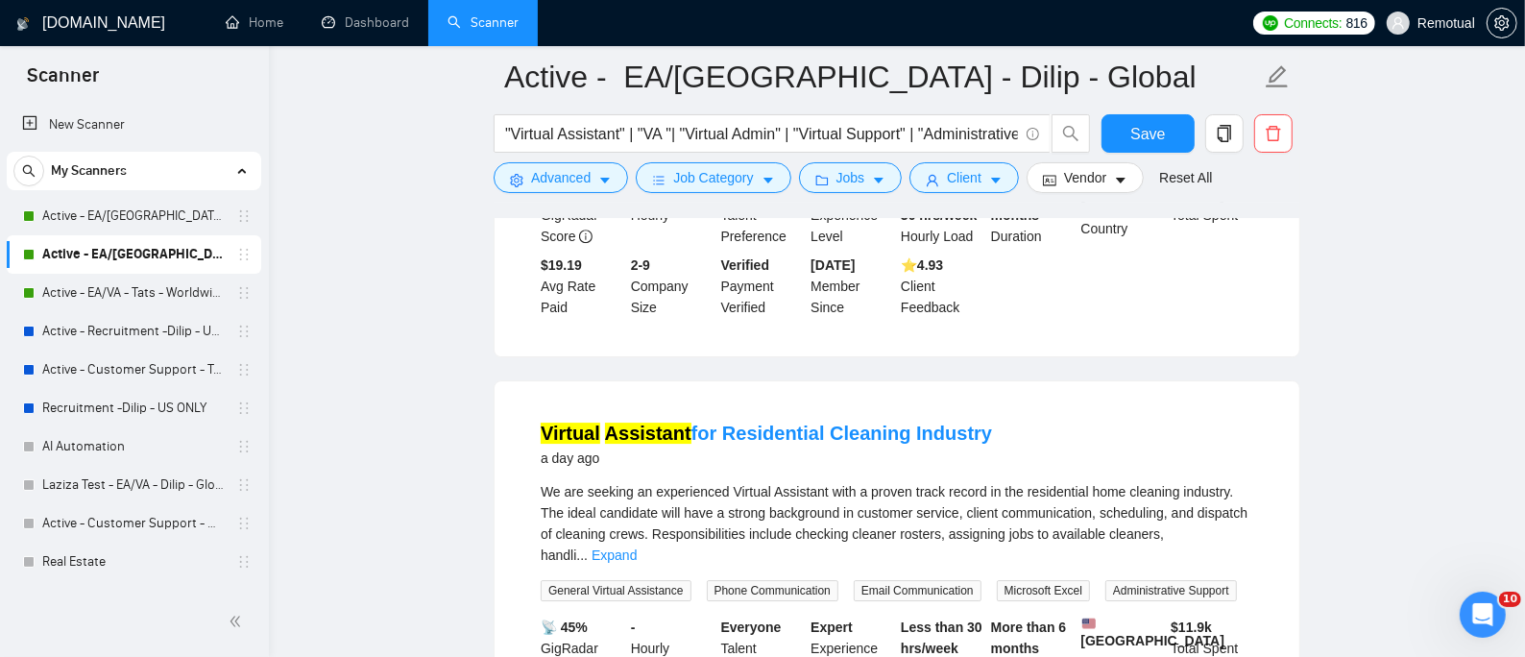
scroll to position [4877, 0]
click at [637, 547] on link "Expand" at bounding box center [613, 554] width 45 height 15
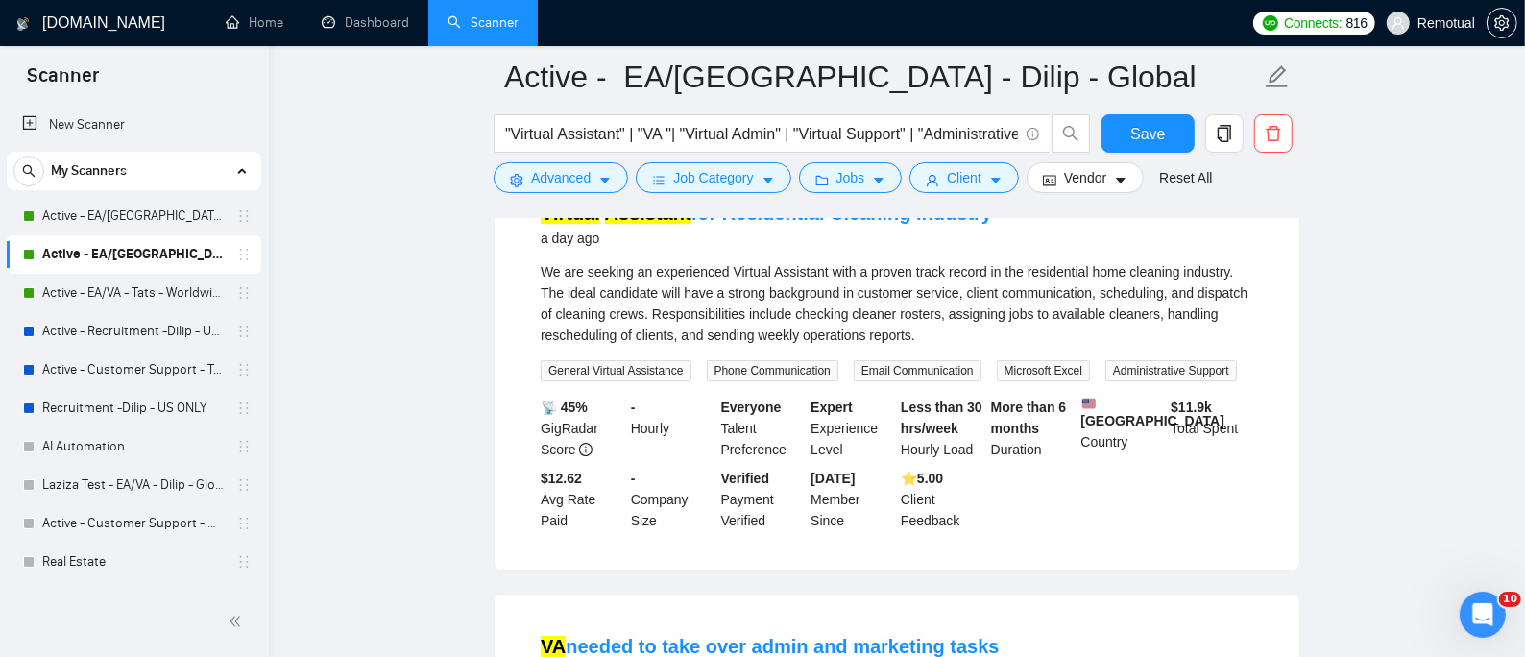
scroll to position [5261, 0]
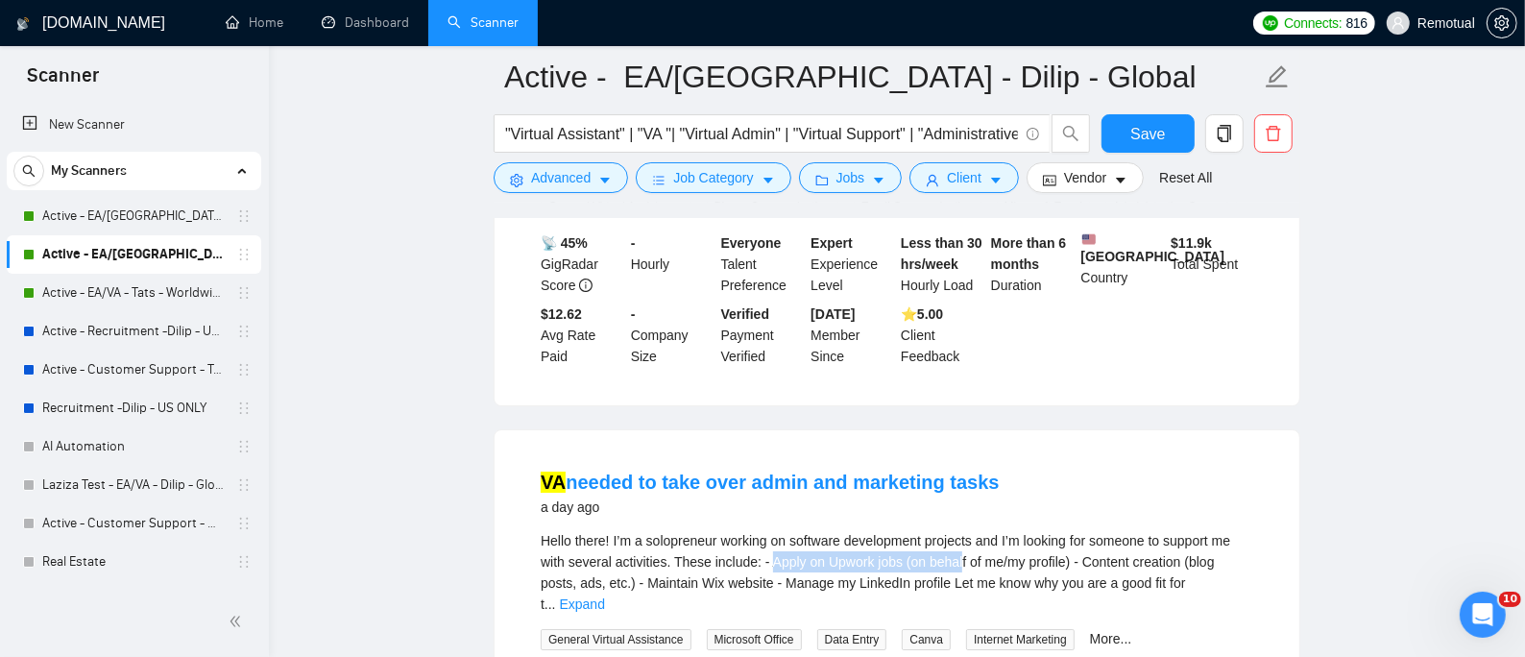
drag, startPoint x: 768, startPoint y: 480, endPoint x: 961, endPoint y: 478, distance: 193.0
click at [961, 533] on span "Hello there! I’m a solopreneur working on software development projects and I’m…" at bounding box center [885, 572] width 689 height 79
click at [1043, 533] on span "Hello there! I’m a solopreneur working on software development projects and I’m…" at bounding box center [885, 572] width 689 height 79
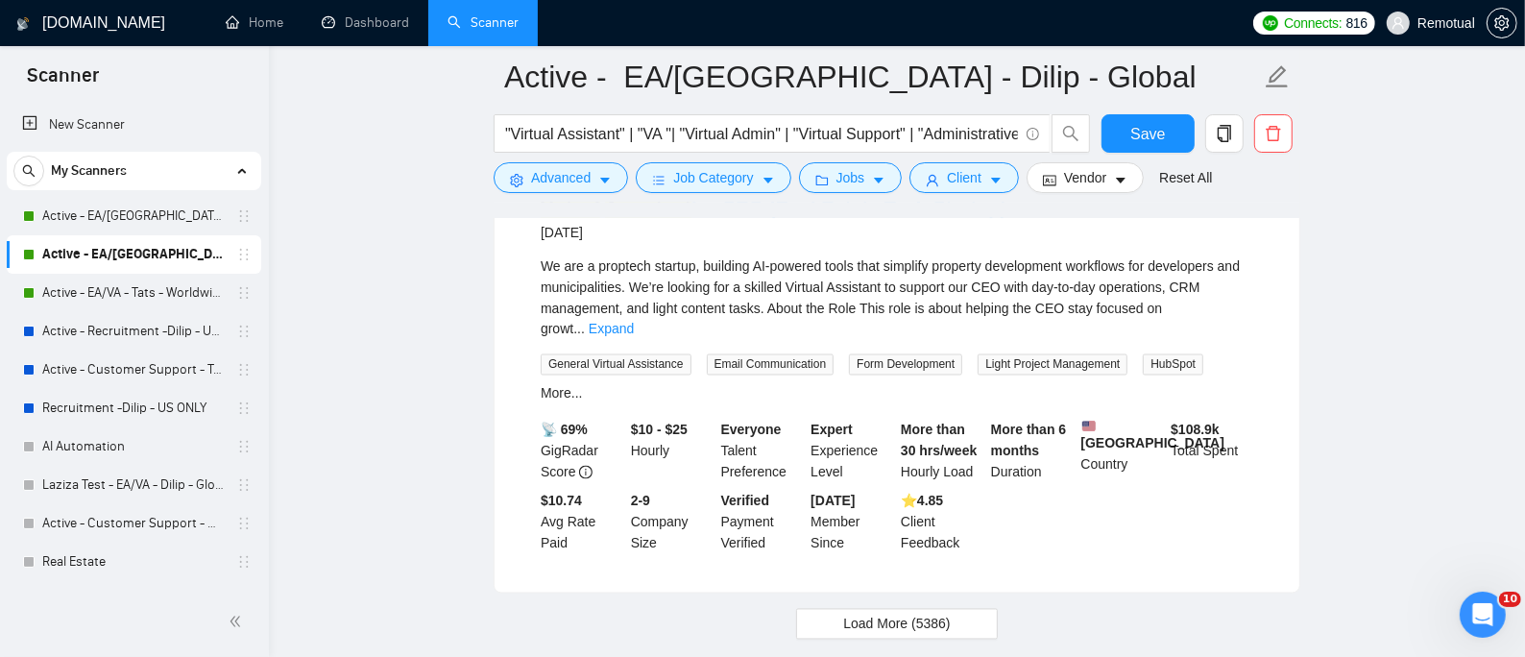
scroll to position [8462, 0]
click at [853, 613] on span "Load More (5386)" at bounding box center [896, 623] width 107 height 21
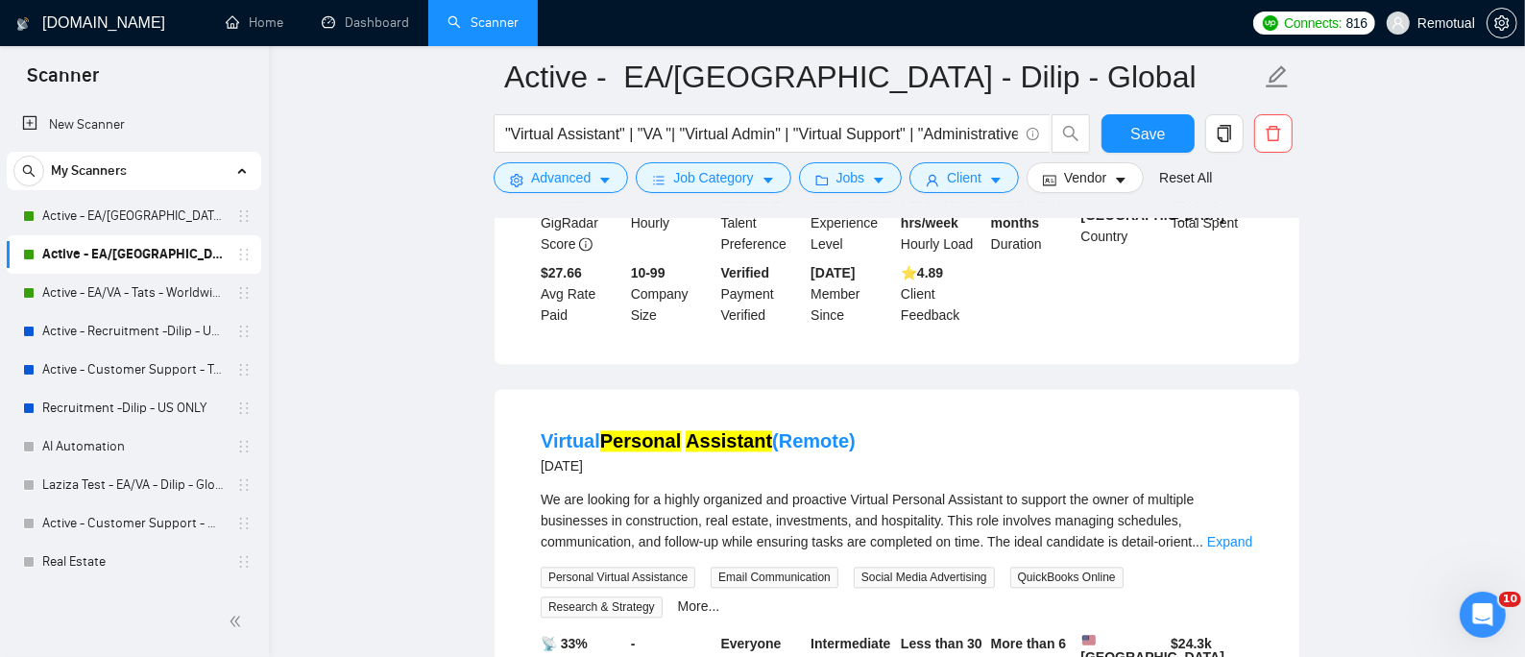
scroll to position [9486, 0]
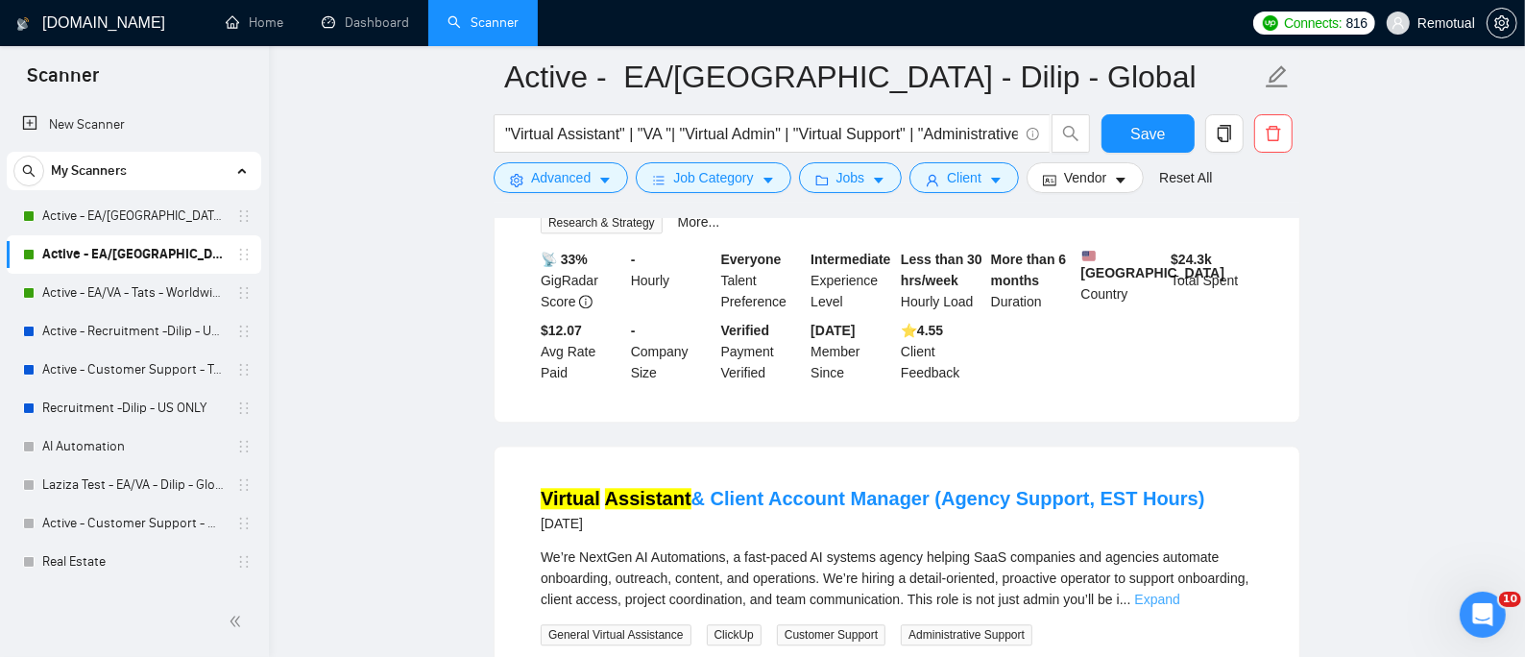
click at [1180, 591] on link "Expand" at bounding box center [1157, 598] width 45 height 15
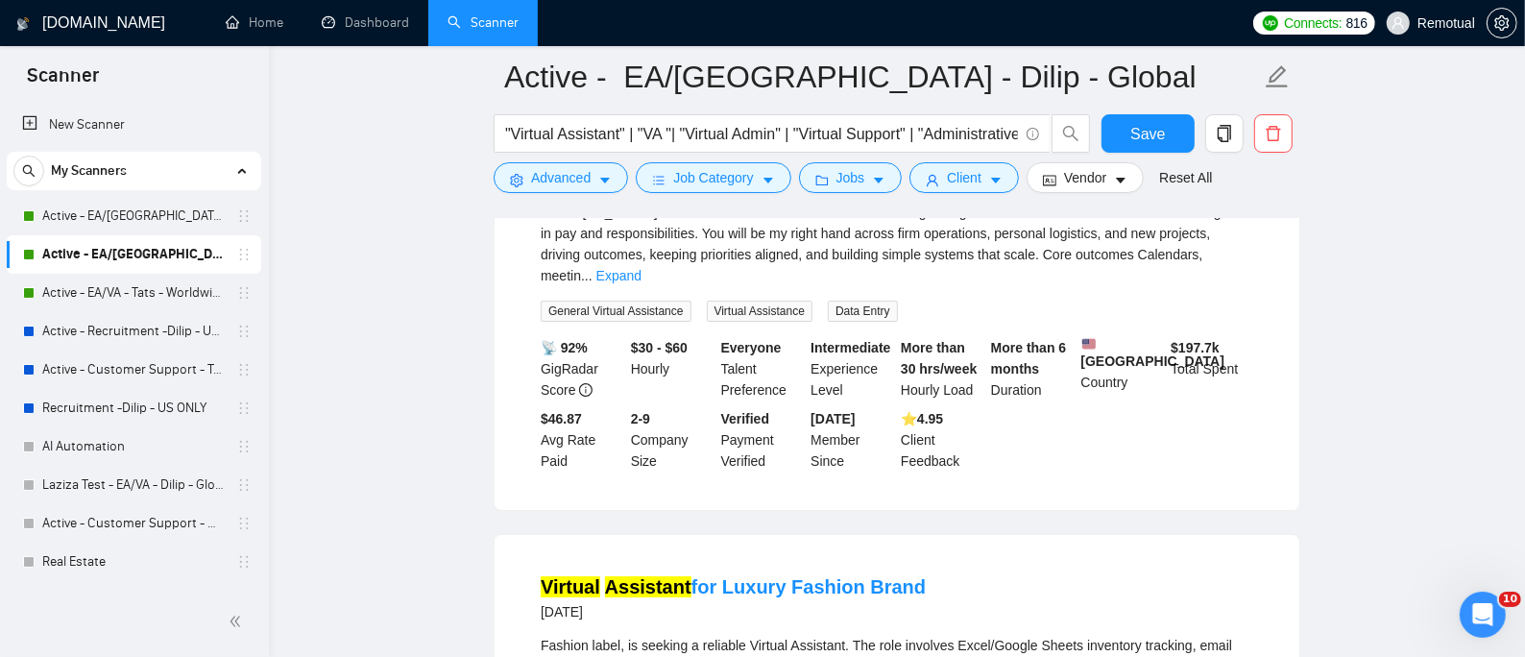
scroll to position [11406, 0]
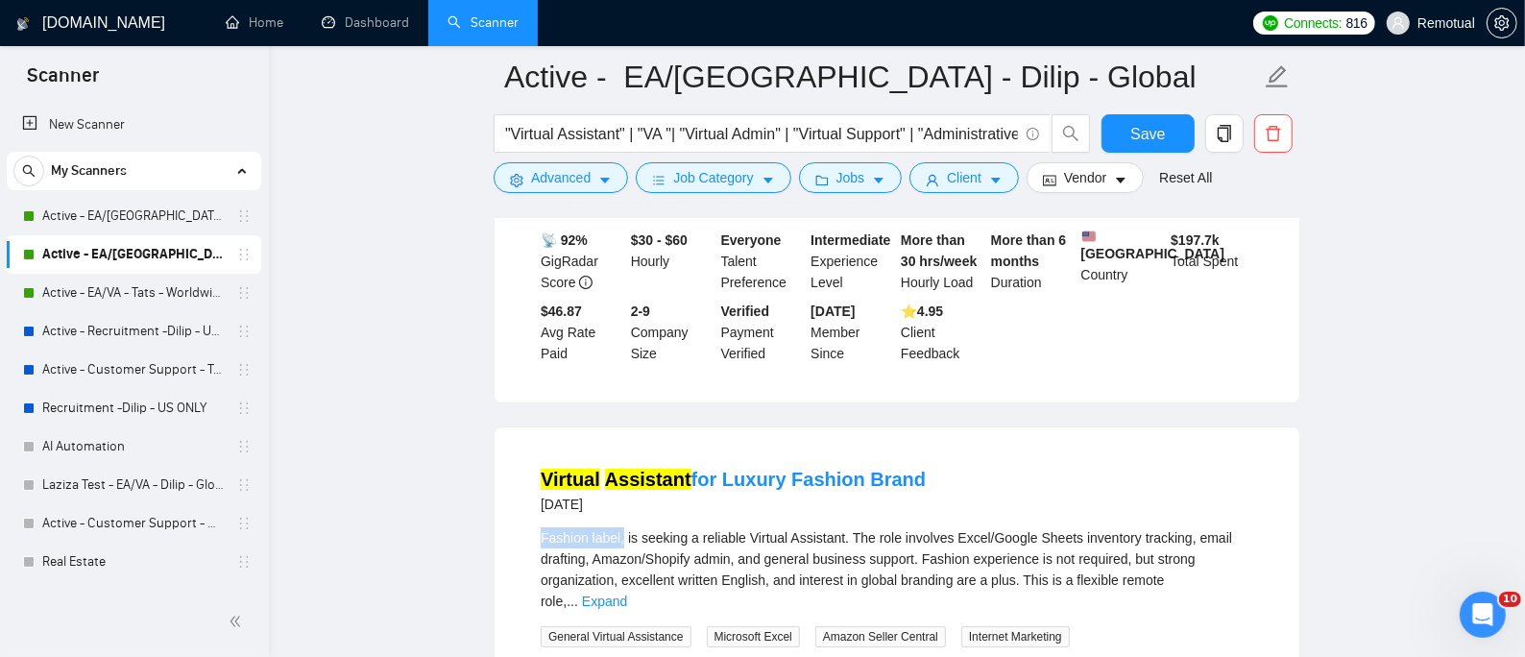
drag, startPoint x: 527, startPoint y: 442, endPoint x: 621, endPoint y: 445, distance: 94.1
click at [621, 450] on li "Virtual Assistant for Luxury Fashion Brand [DATE] Fashion label, is seeking a r…" at bounding box center [896, 631] width 758 height 362
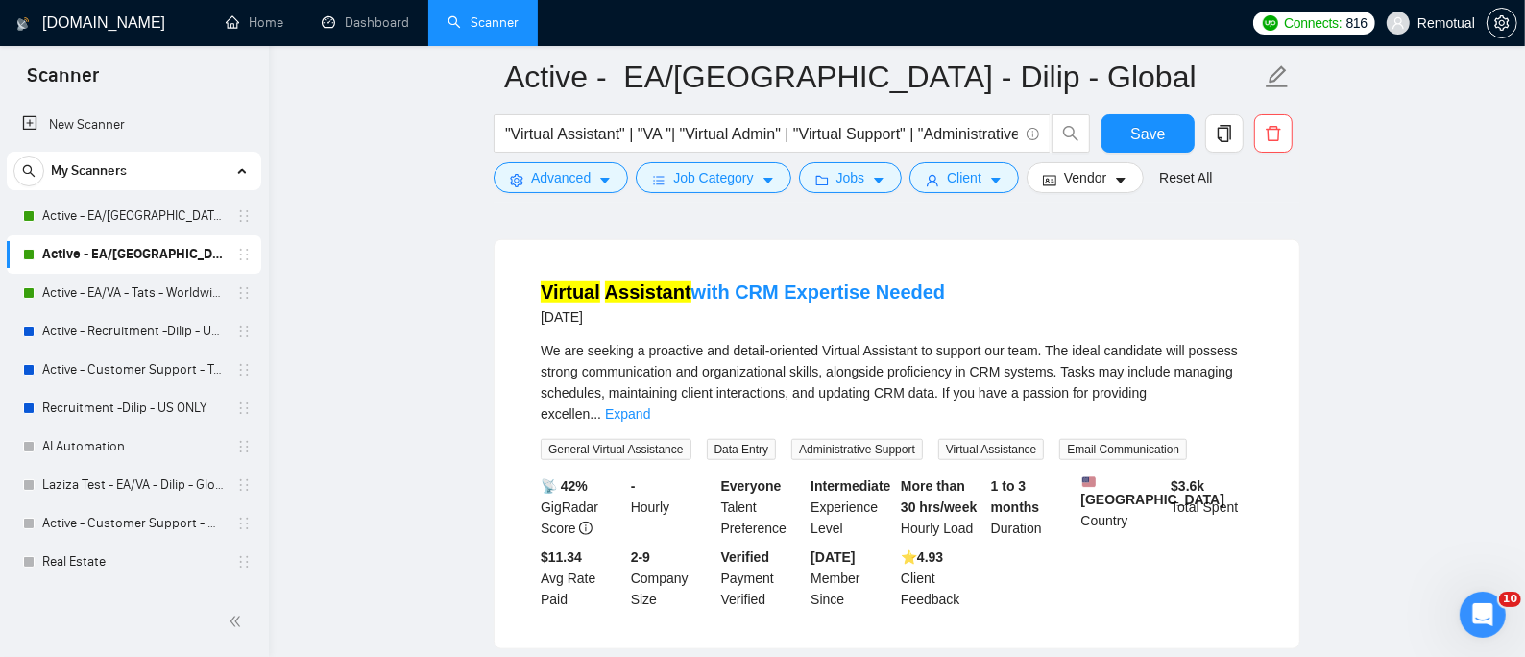
scroll to position [12909, 0]
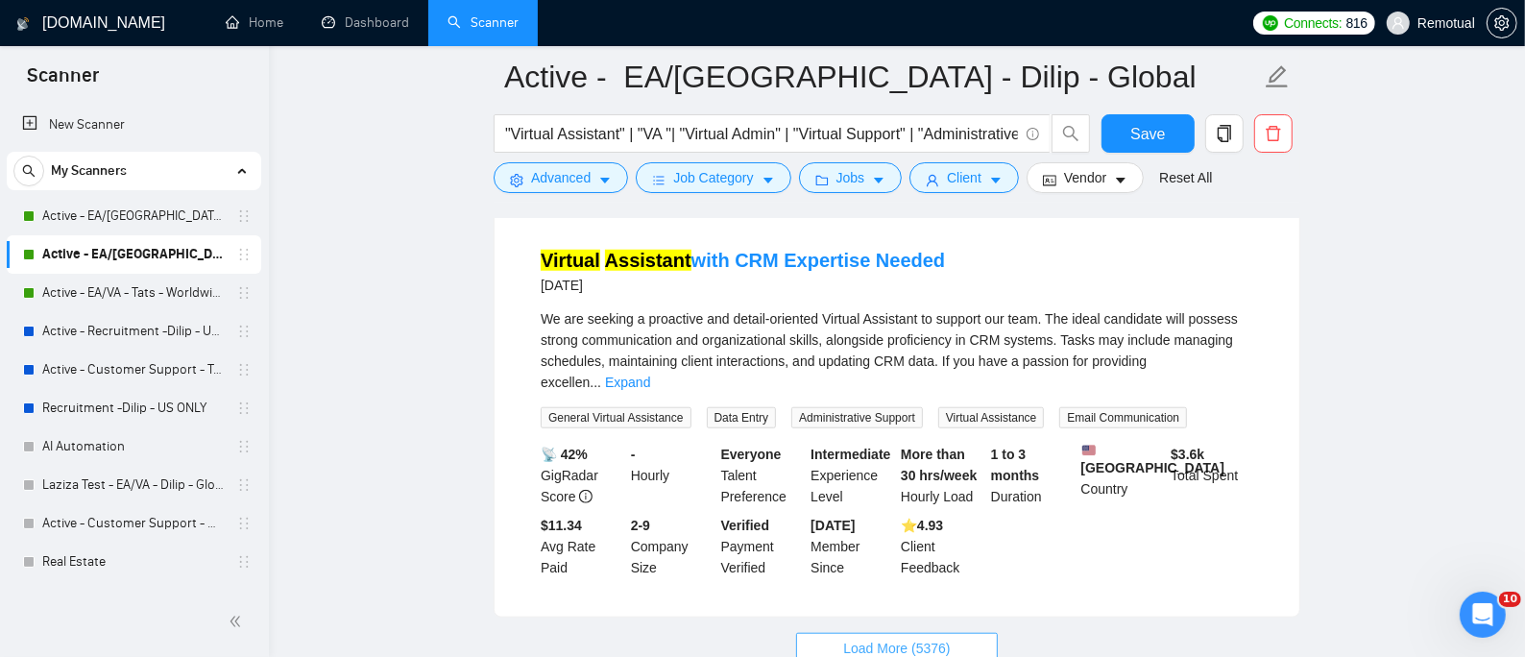
click at [854, 638] on span "Load More (5376)" at bounding box center [896, 648] width 107 height 21
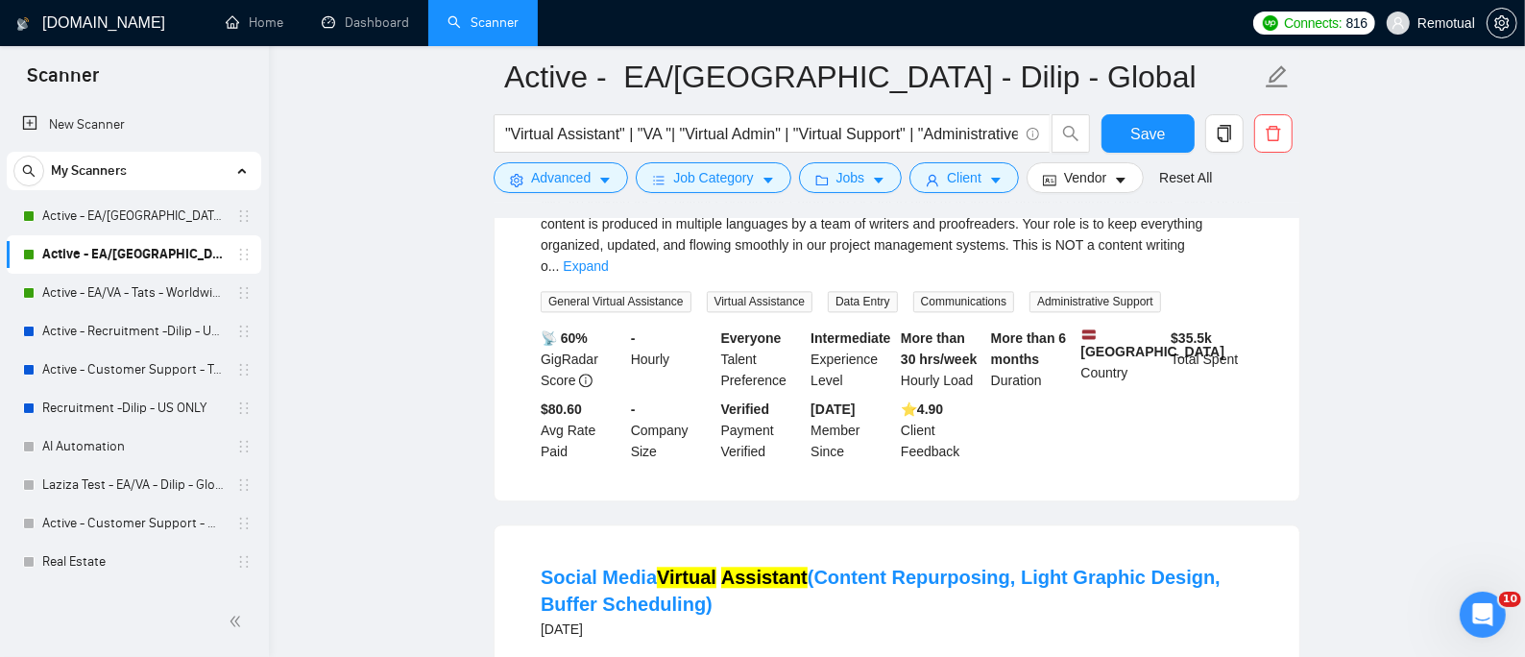
scroll to position [15597, 0]
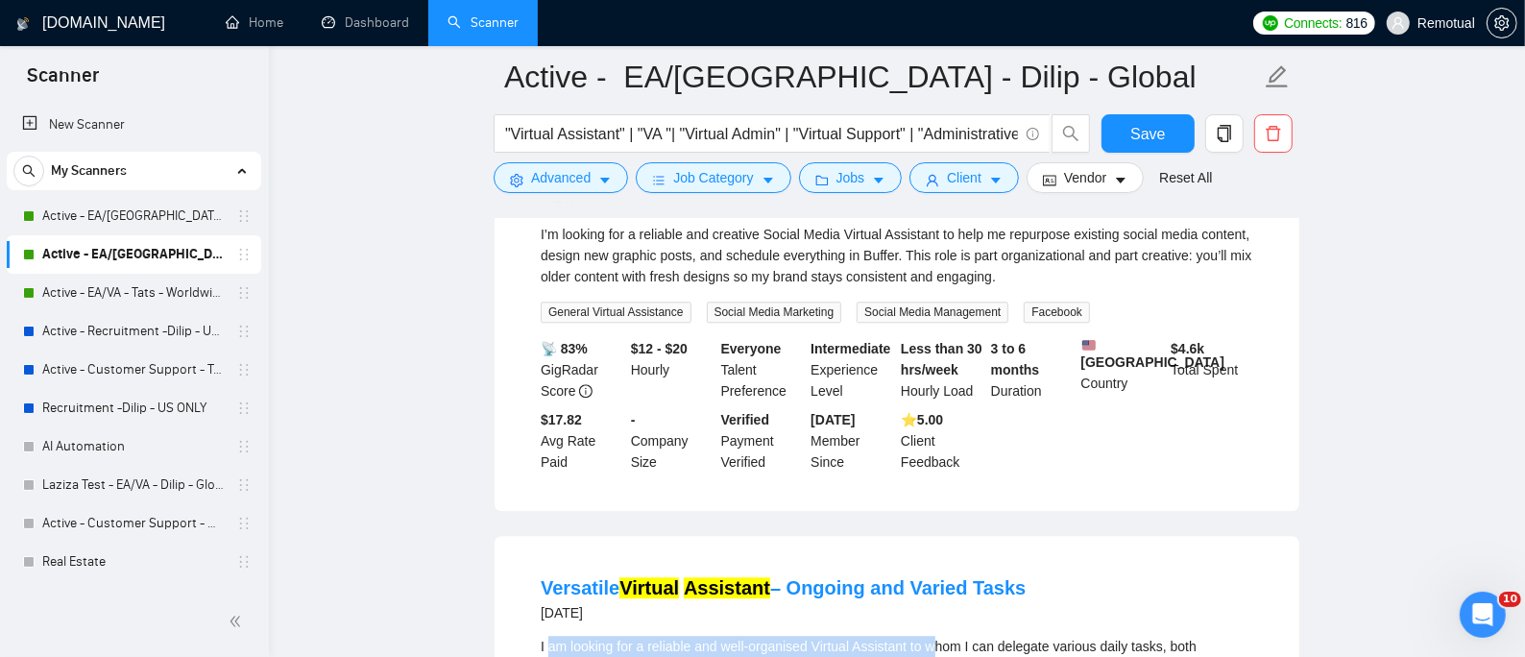
drag, startPoint x: 548, startPoint y: 424, endPoint x: 936, endPoint y: 442, distance: 388.3
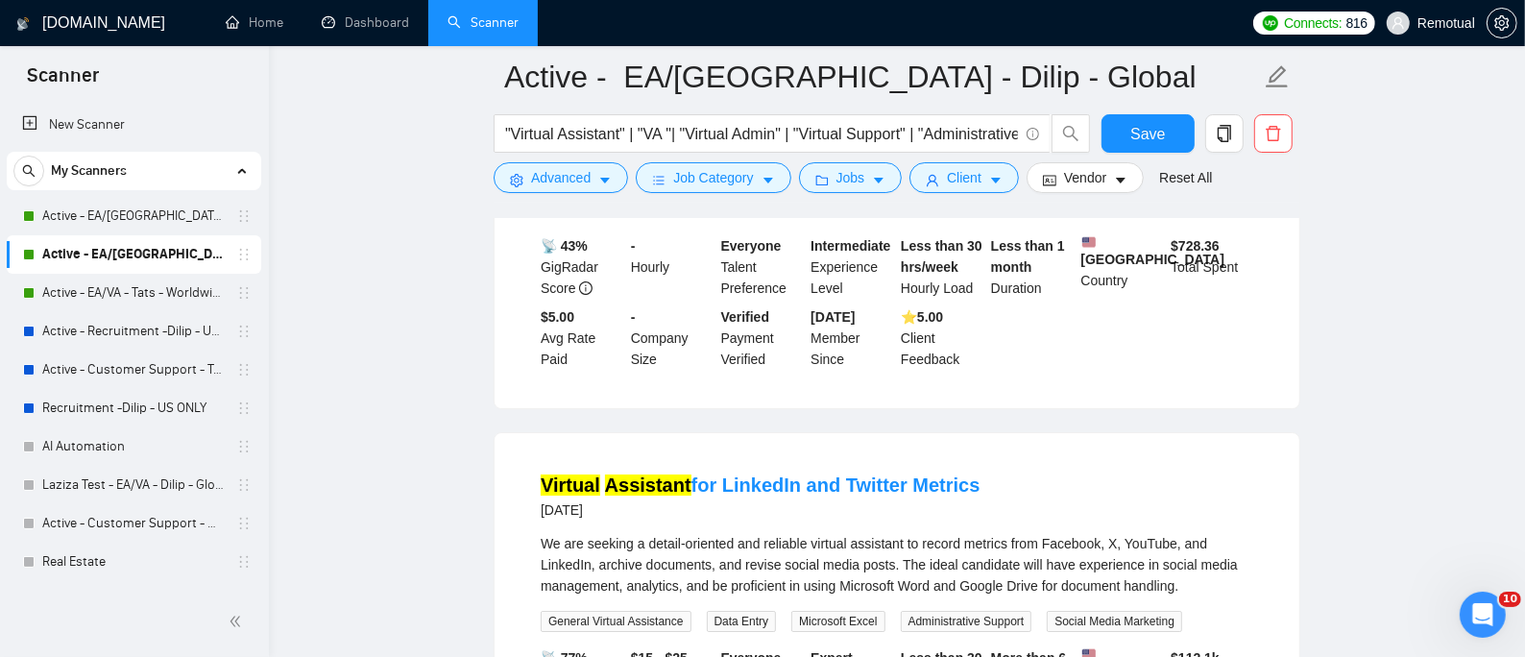
scroll to position [17051, 0]
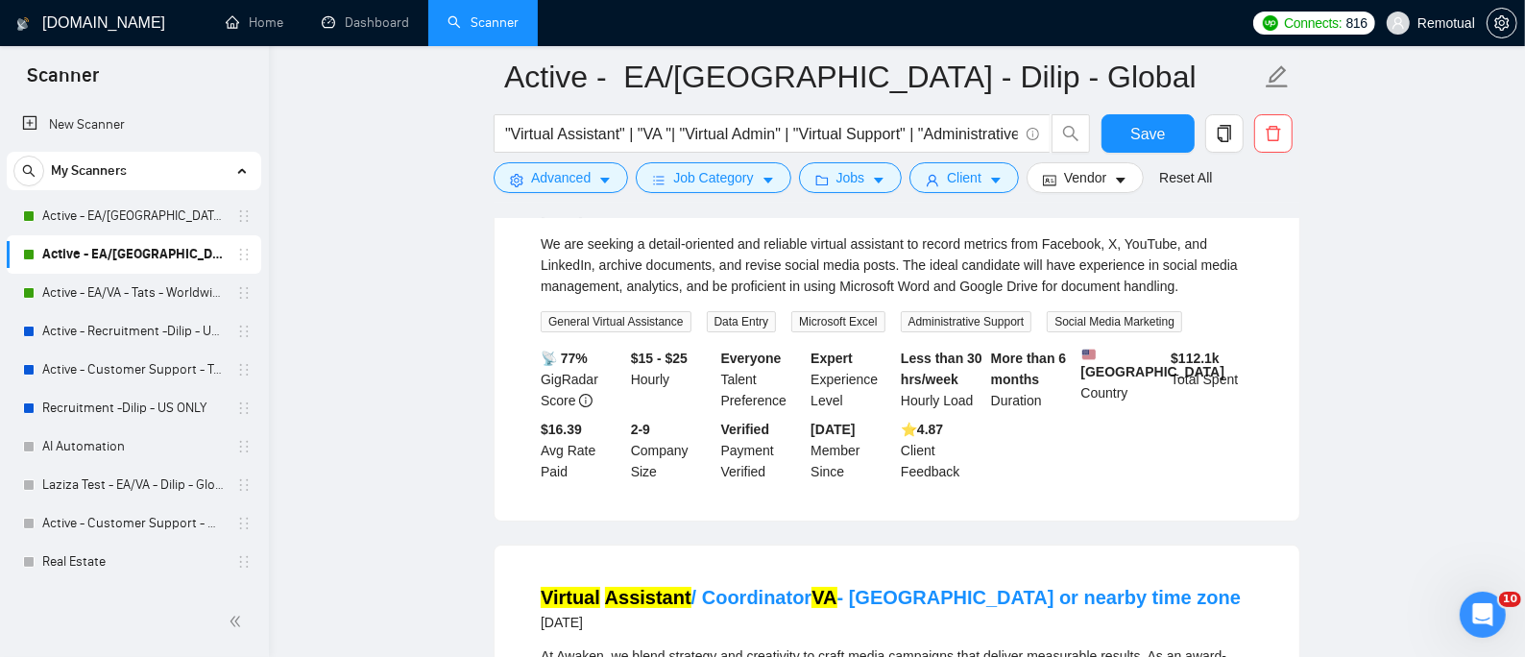
scroll to position [17306, 0]
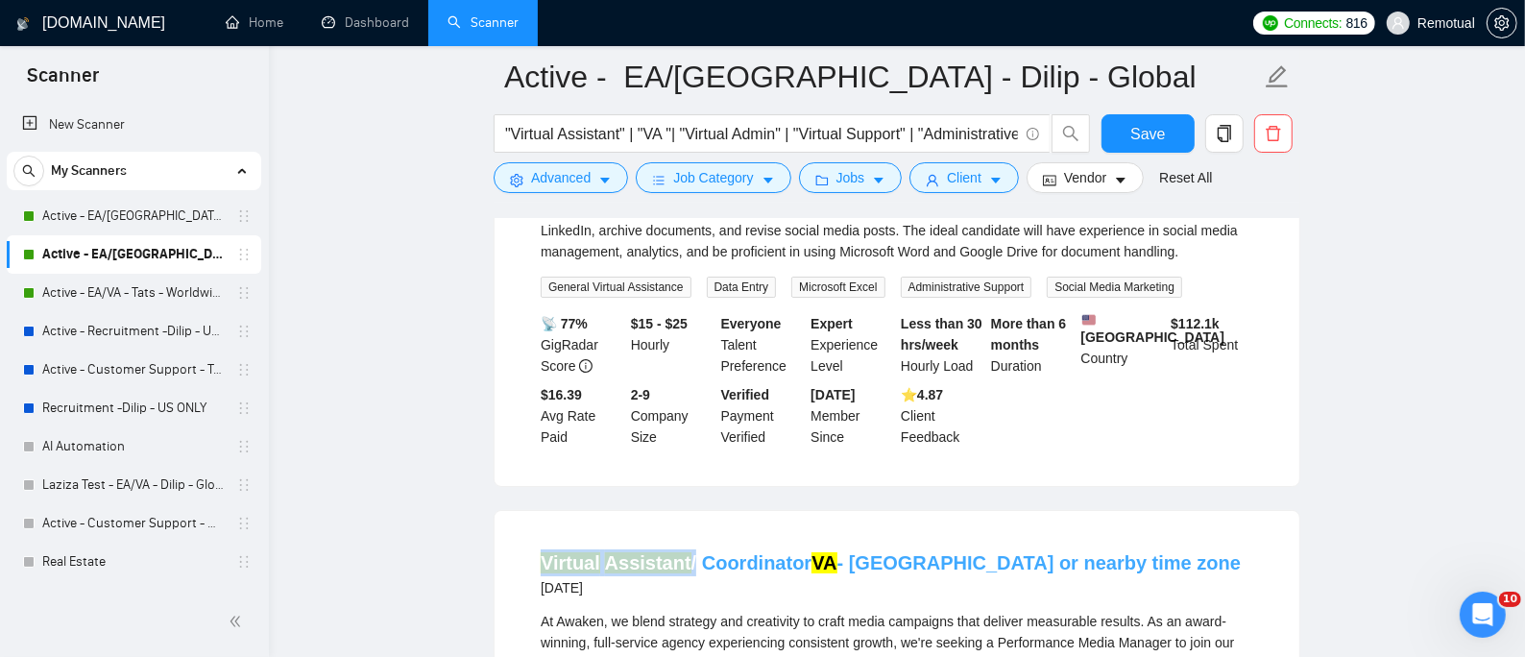
copy link "Virtual Assistant"
drag, startPoint x: 518, startPoint y: 294, endPoint x: 687, endPoint y: 283, distance: 169.3
drag, startPoint x: 538, startPoint y: 349, endPoint x: 606, endPoint y: 346, distance: 68.3
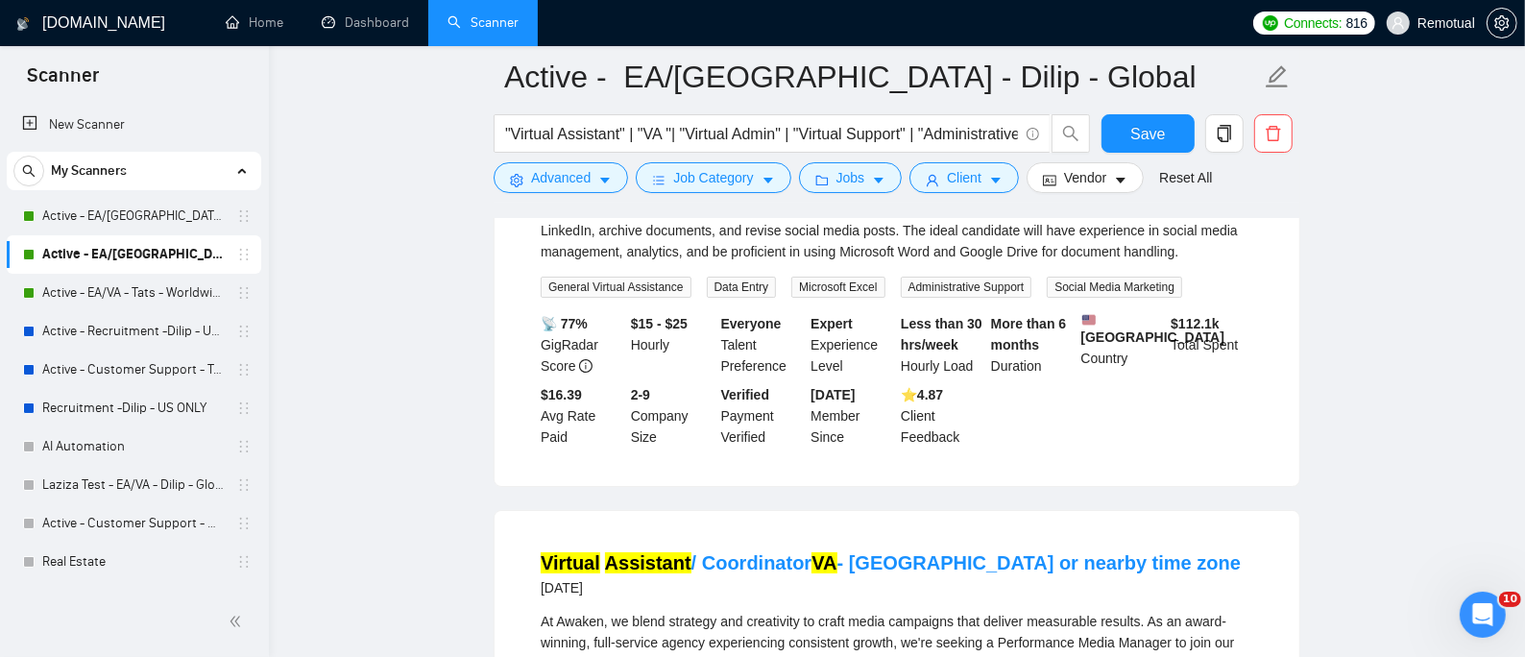
click at [609, 614] on span "At Awaken, we blend strategy and creativity to craft media campaigns that deliv…" at bounding box center [888, 653] width 694 height 79
drag, startPoint x: 558, startPoint y: 343, endPoint x: 603, endPoint y: 344, distance: 45.1
click at [607, 614] on span "At Awaken, we blend strategy and creativity to craft media campaigns that deliv…" at bounding box center [888, 653] width 694 height 79
copy span "Awaken,"
click at [987, 614] on span "At Awaken, we blend strategy and creativity to craft media campaigns that deliv…" at bounding box center [888, 653] width 694 height 79
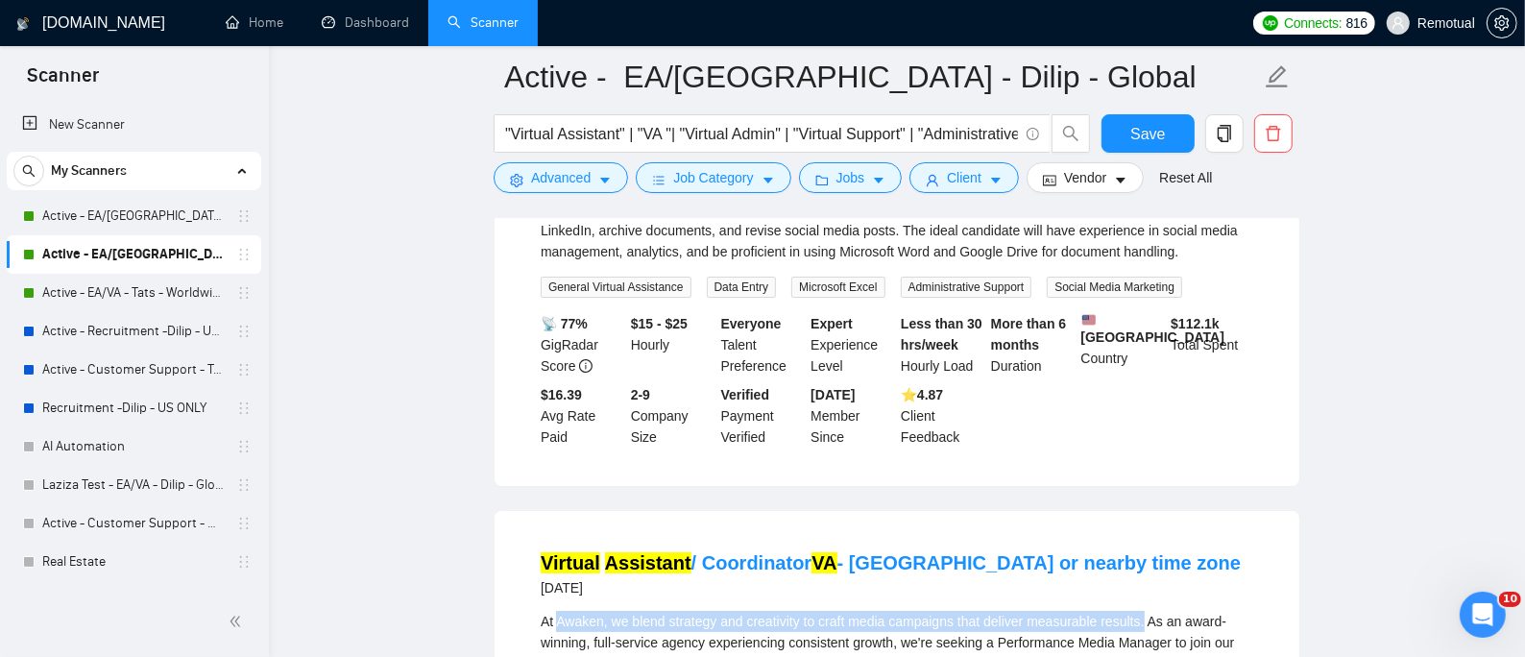
drag, startPoint x: 1140, startPoint y: 340, endPoint x: 562, endPoint y: 302, distance: 579.2
click at [556, 614] on span "At Awaken, we blend strategy and creativity to craft media campaigns that deliv…" at bounding box center [888, 653] width 694 height 79
copy span "Awaken, we blend strategy and creativity to craft media campaigns that deliver …"
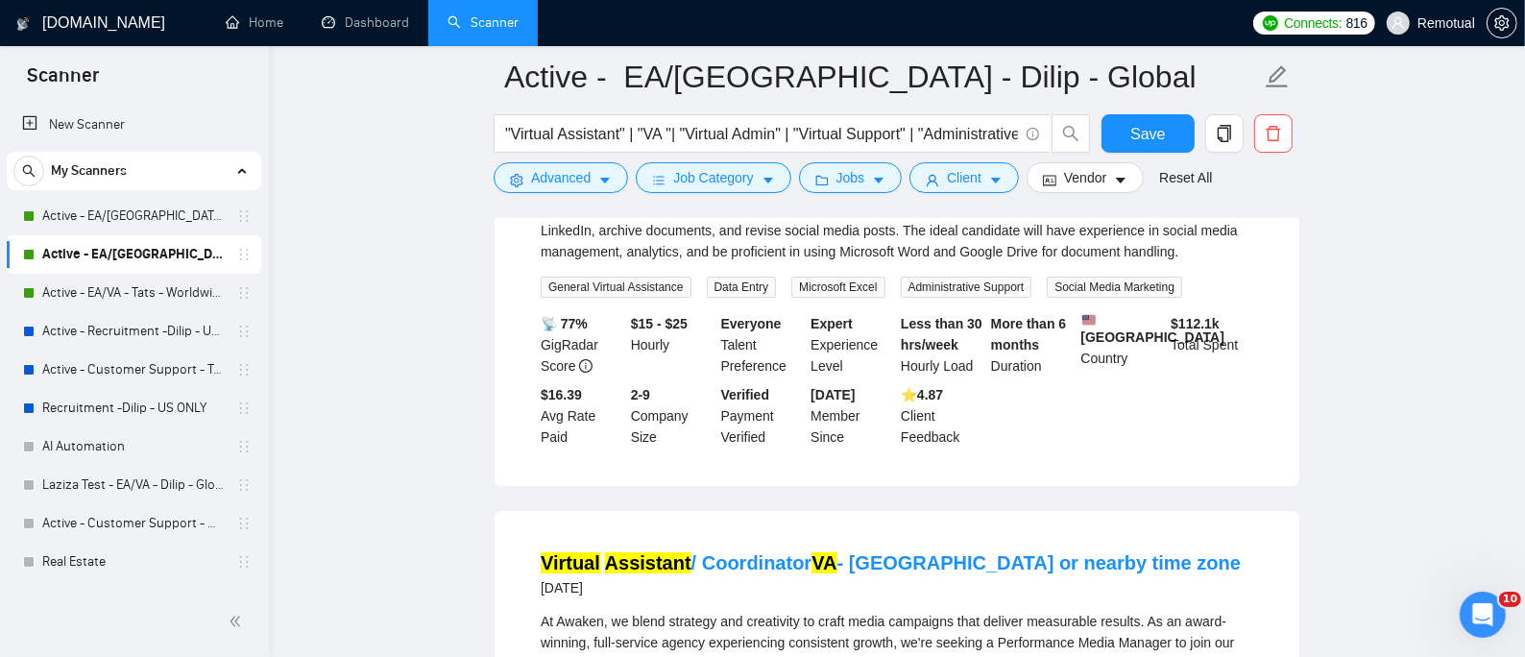
drag, startPoint x: 629, startPoint y: 461, endPoint x: 690, endPoint y: 450, distance: 62.3
